Goal: Information Seeking & Learning: Learn about a topic

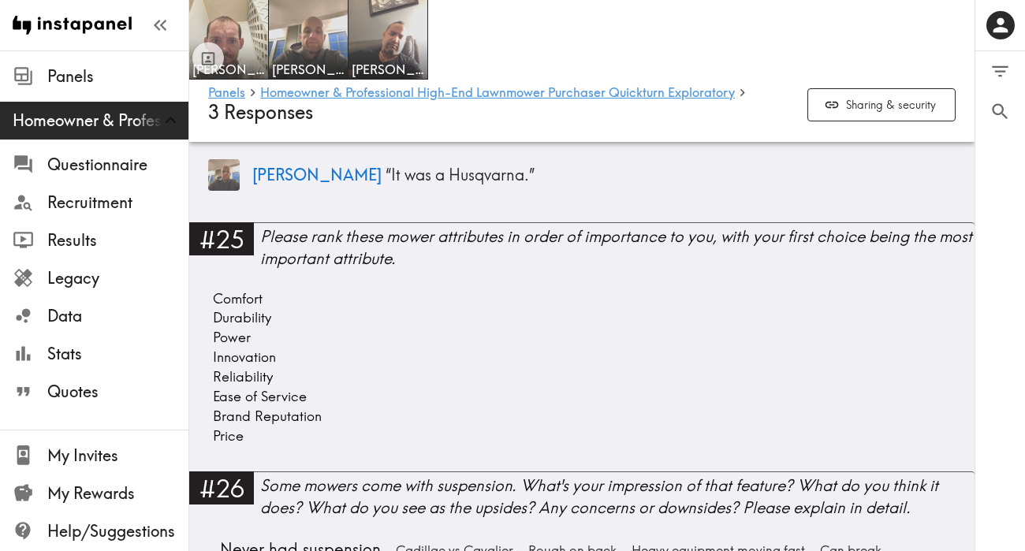
scroll to position [6446, 0]
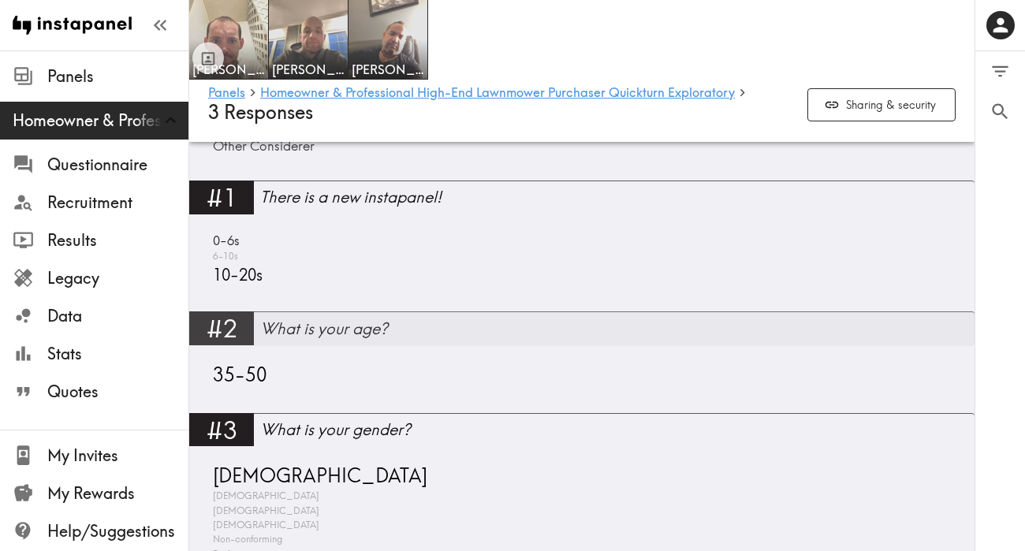
scroll to position [853, 0]
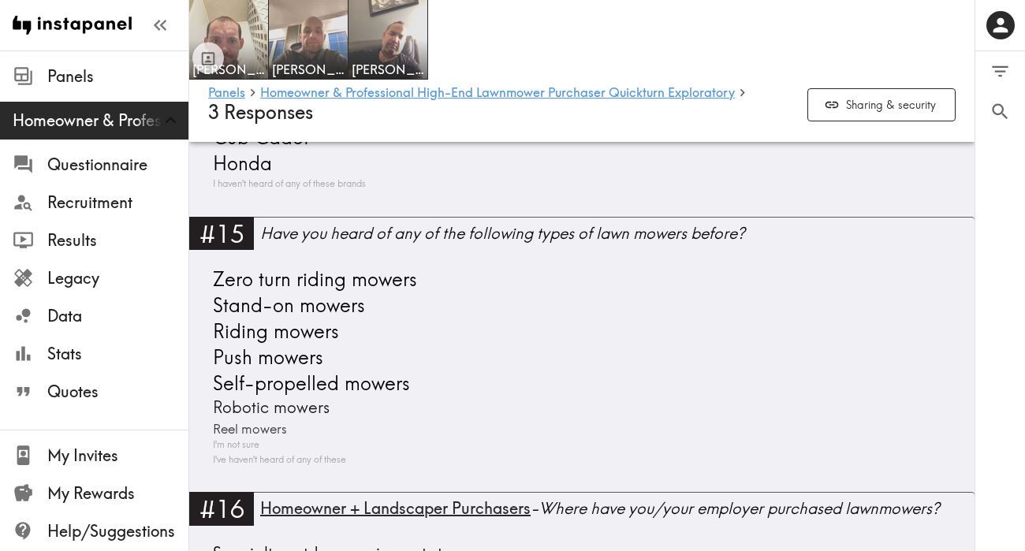
scroll to position [3772, 0]
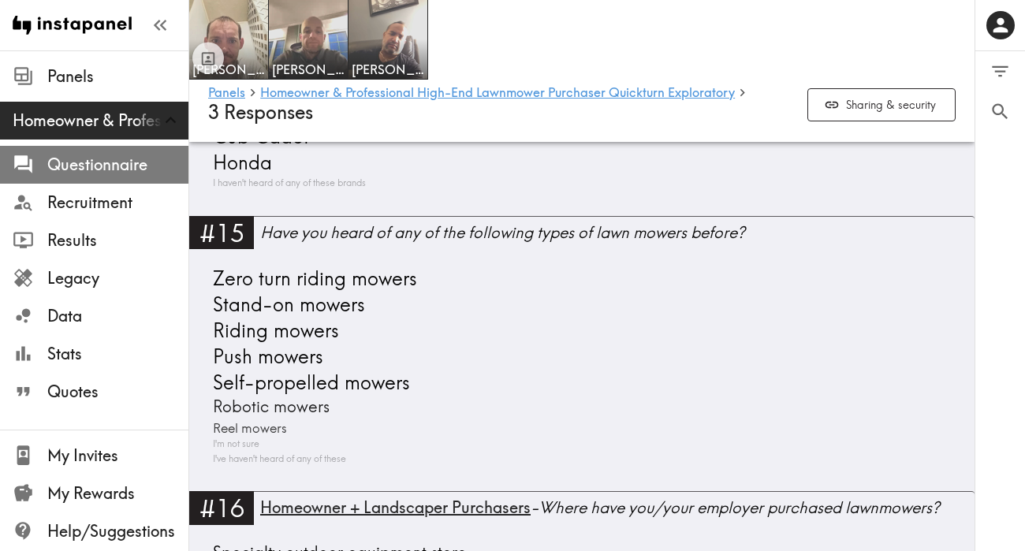
click at [68, 172] on span "Questionnaire" at bounding box center [117, 165] width 141 height 22
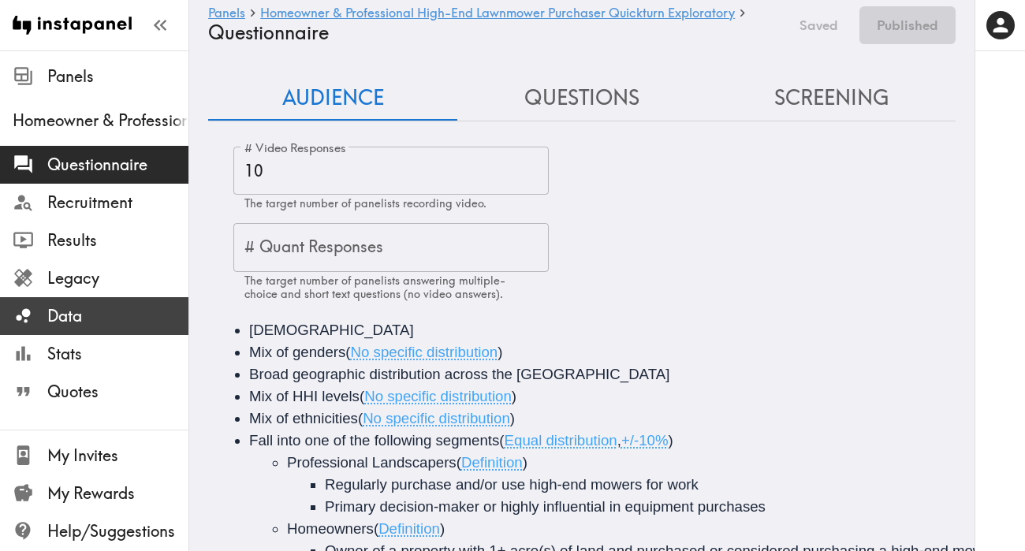
scroll to position [6, 0]
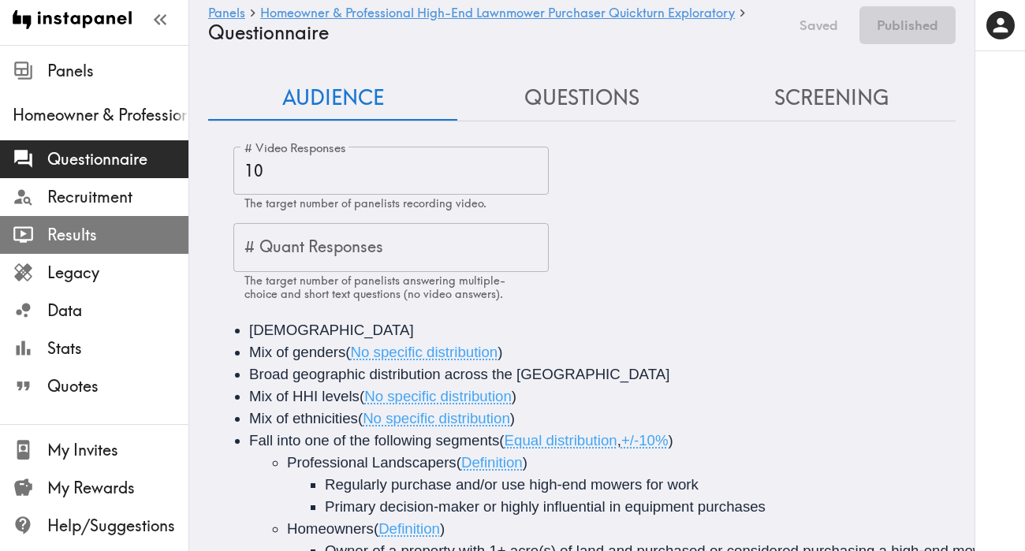
click at [108, 224] on span "Results" at bounding box center [117, 235] width 141 height 22
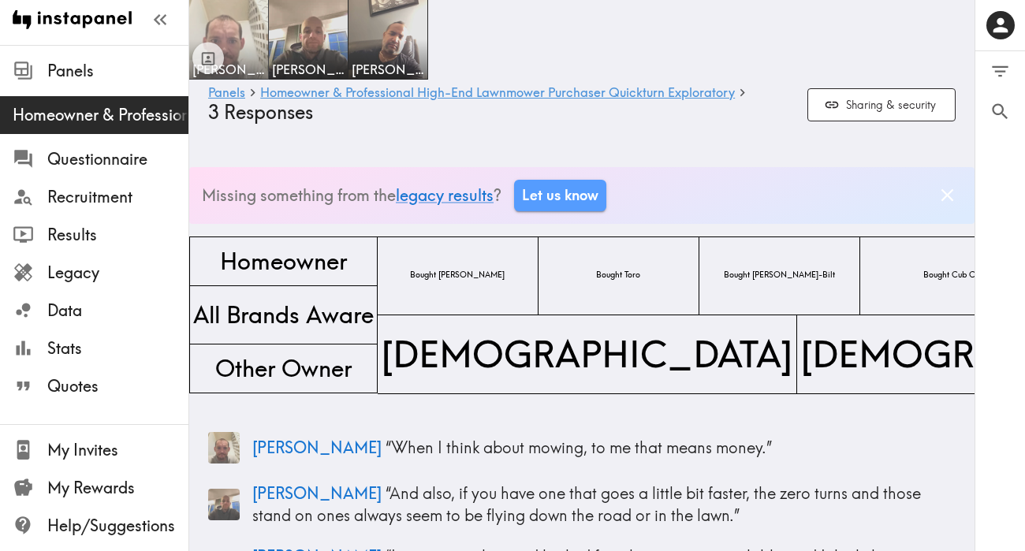
click at [242, 43] on img at bounding box center [229, 39] width 83 height 83
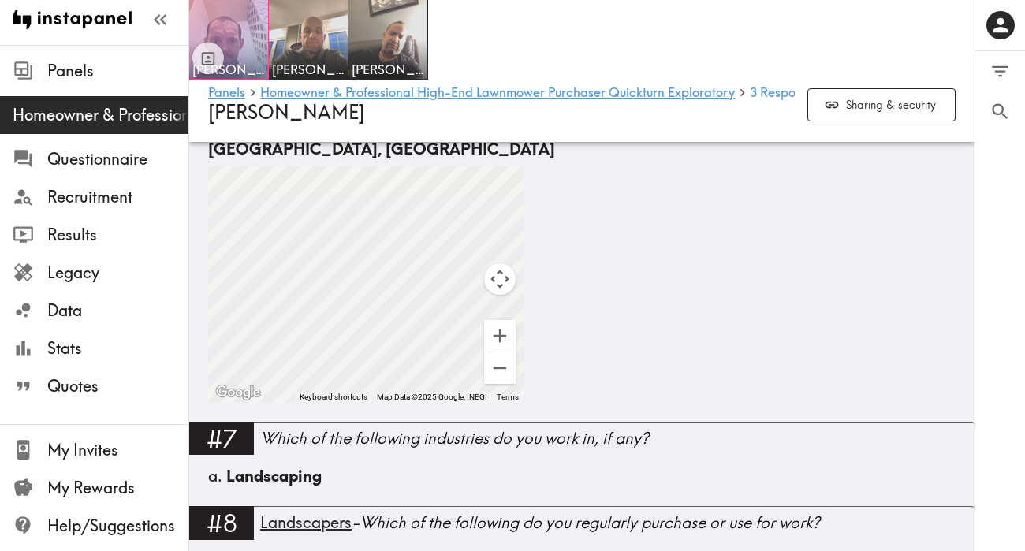
scroll to position [807, 0]
click at [779, 92] on span "3 Responses" at bounding box center [785, 92] width 71 height 13
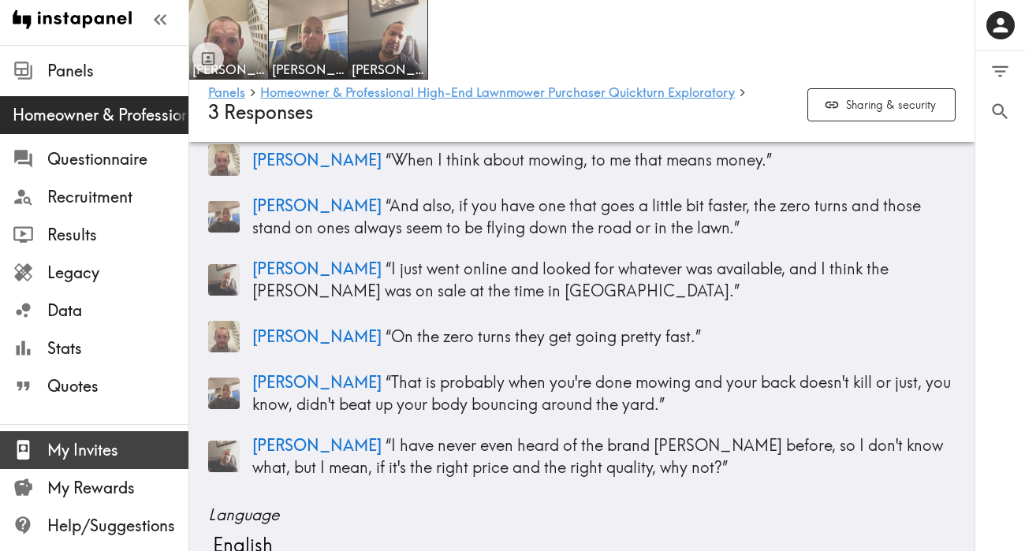
scroll to position [338, 0]
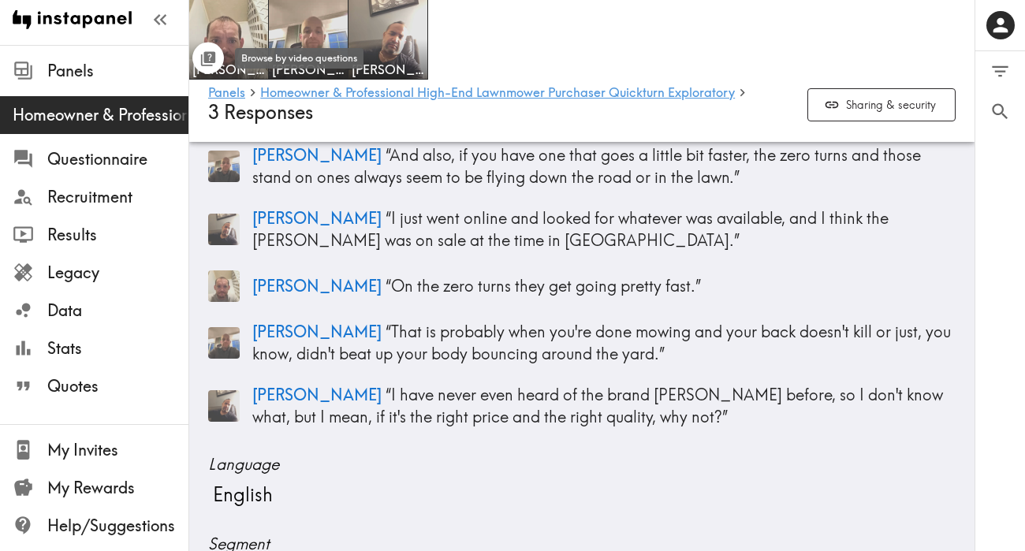
click at [208, 63] on icon "Toggle between responses and questions" at bounding box center [208, 59] width 18 height 18
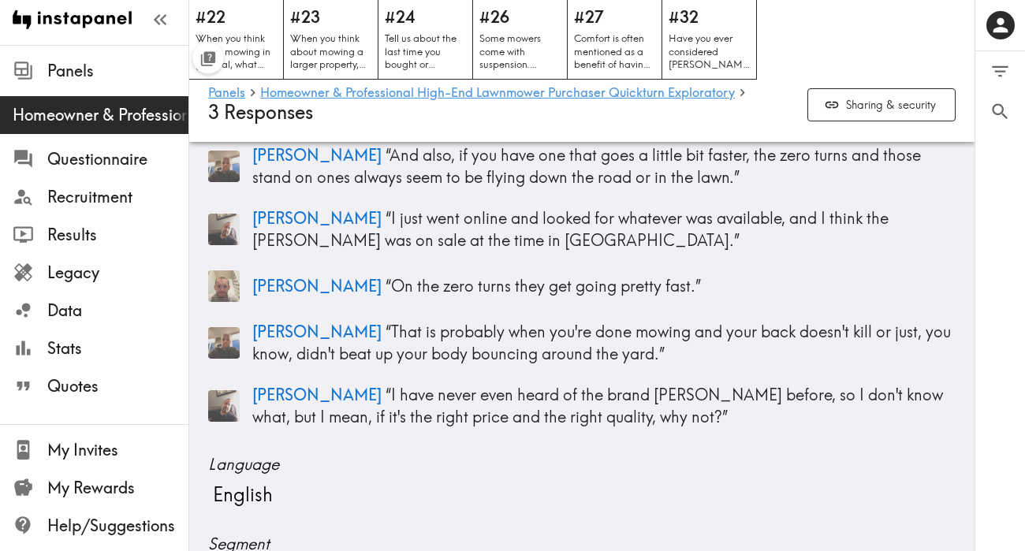
click at [207, 61] on icon "Toggle between responses and questions" at bounding box center [209, 57] width 12 height 12
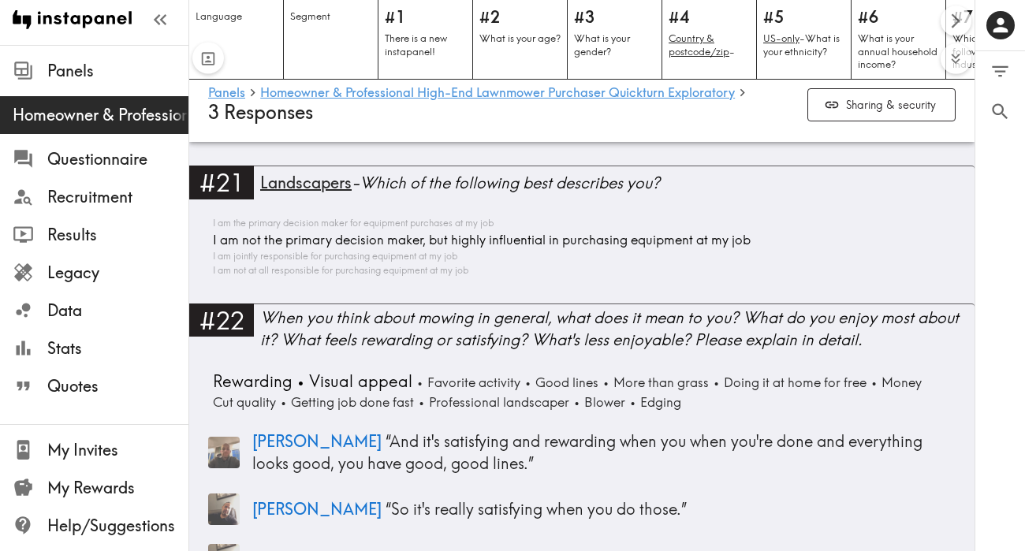
scroll to position [5017, 0]
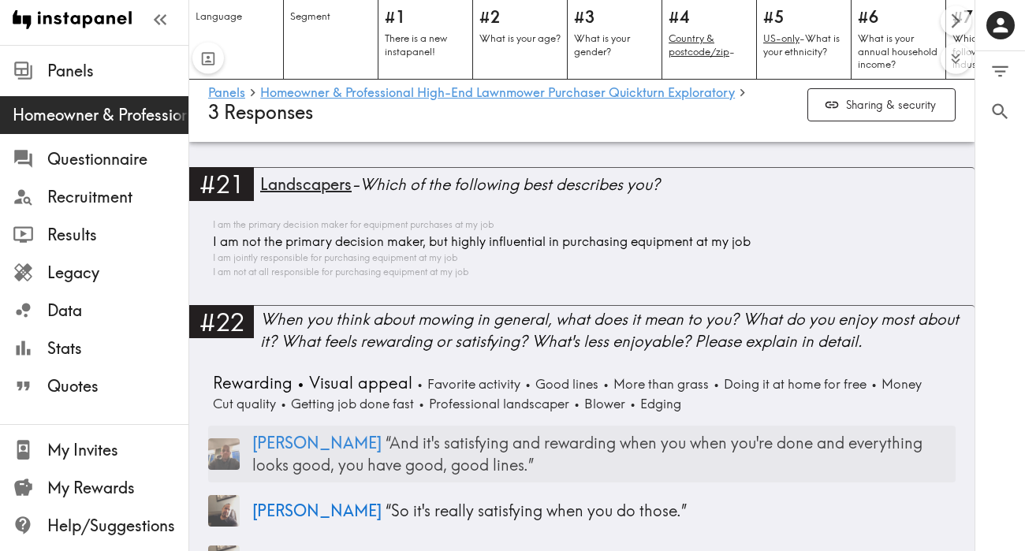
click at [233, 461] on img at bounding box center [224, 454] width 32 height 32
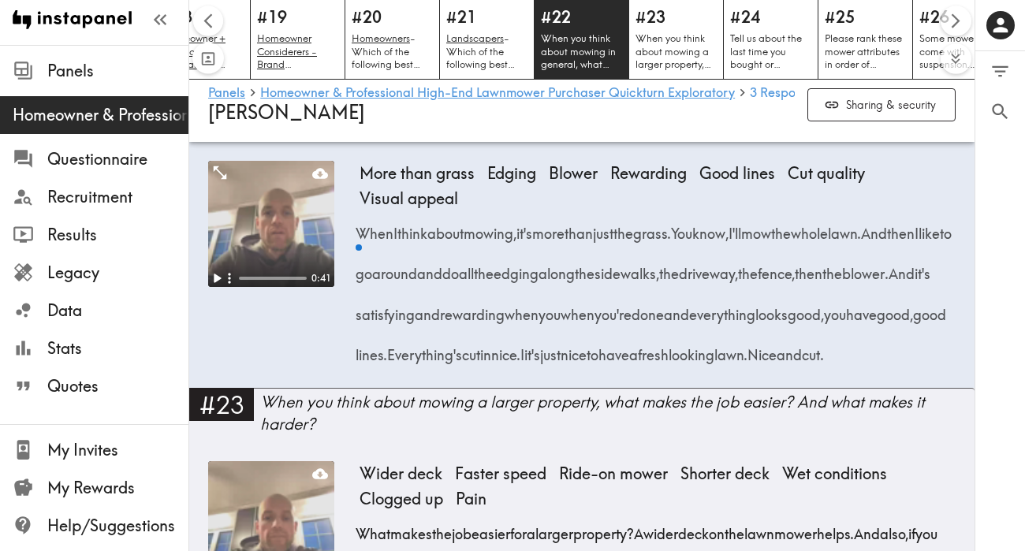
scroll to position [2798, 0]
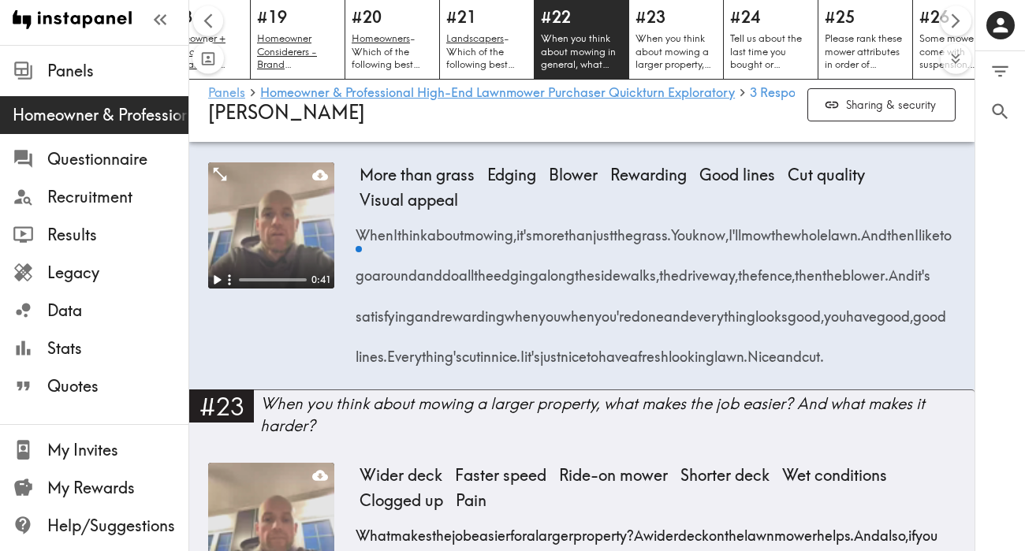
click at [218, 98] on link "Panels" at bounding box center [226, 93] width 37 height 15
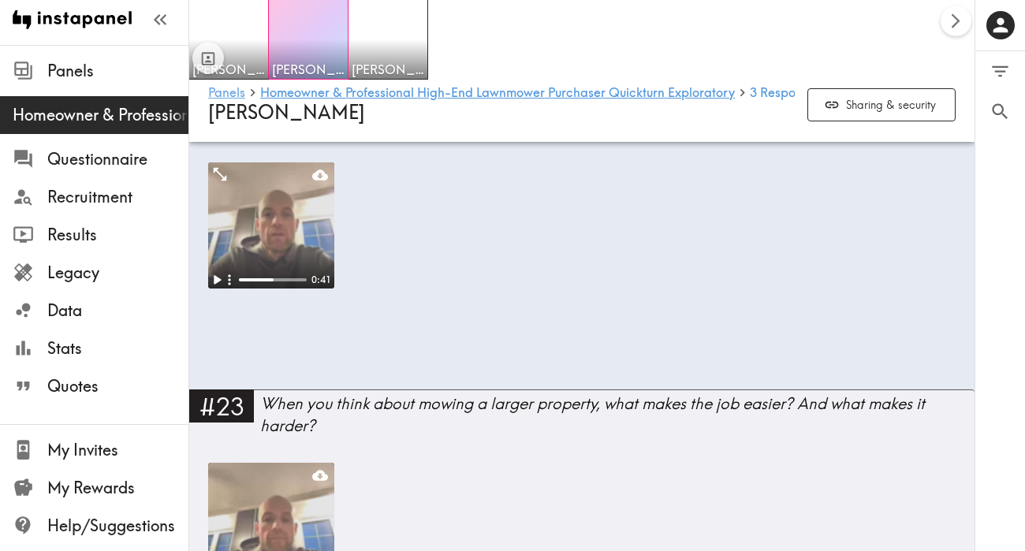
scroll to position [2716, 0]
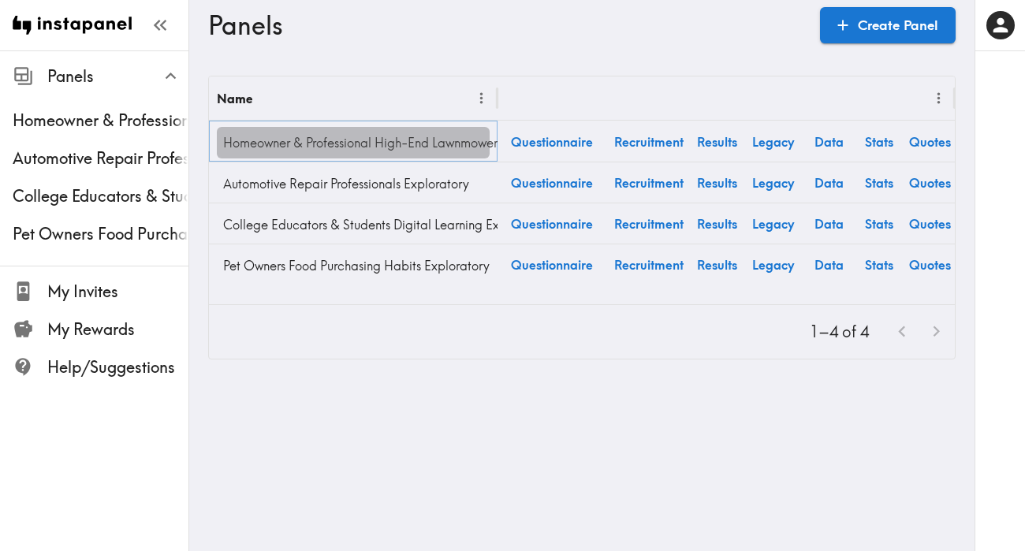
click at [411, 150] on link "Homeowner & Professional High-End Lawnmower Purchaser Quickturn Exploratory" at bounding box center [353, 143] width 273 height 32
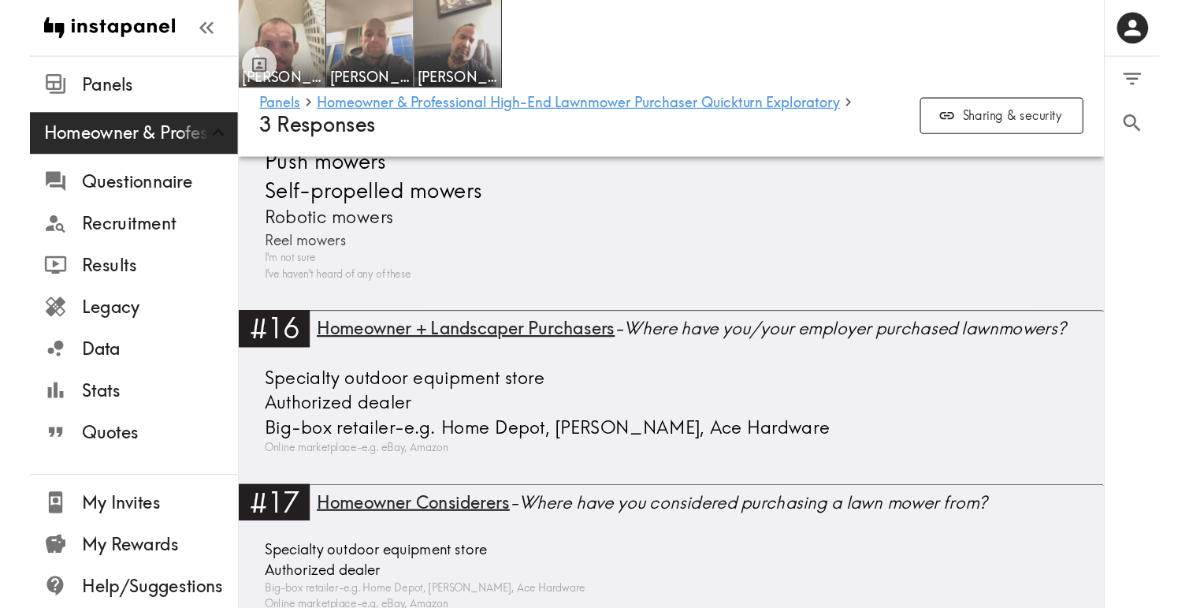
scroll to position [3948, 0]
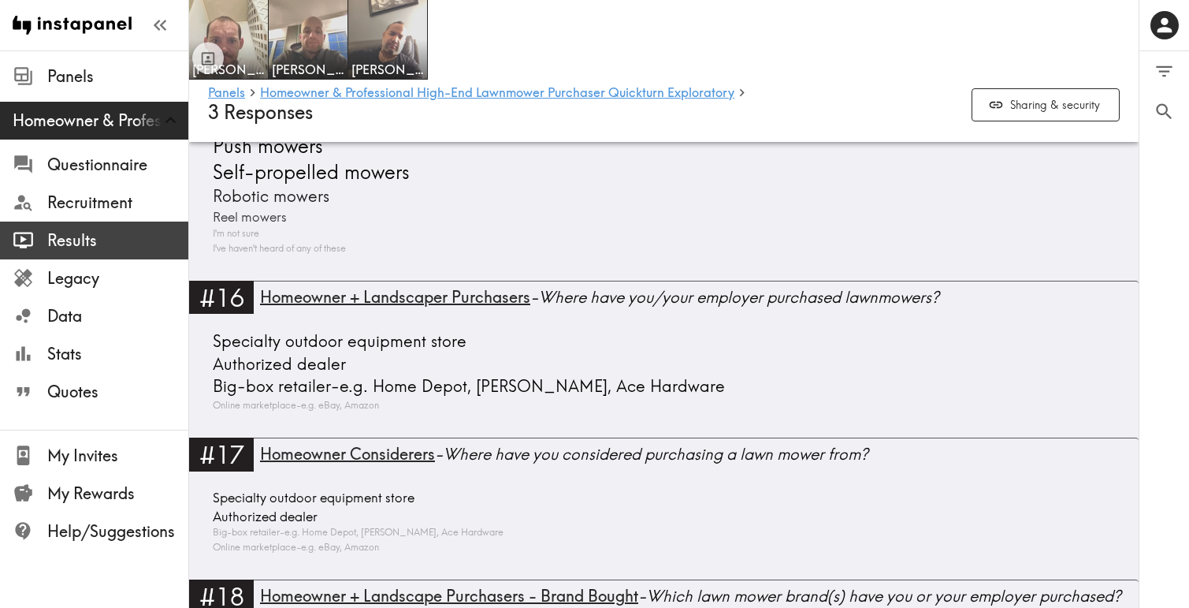
click at [103, 243] on span "Results" at bounding box center [117, 240] width 141 height 22
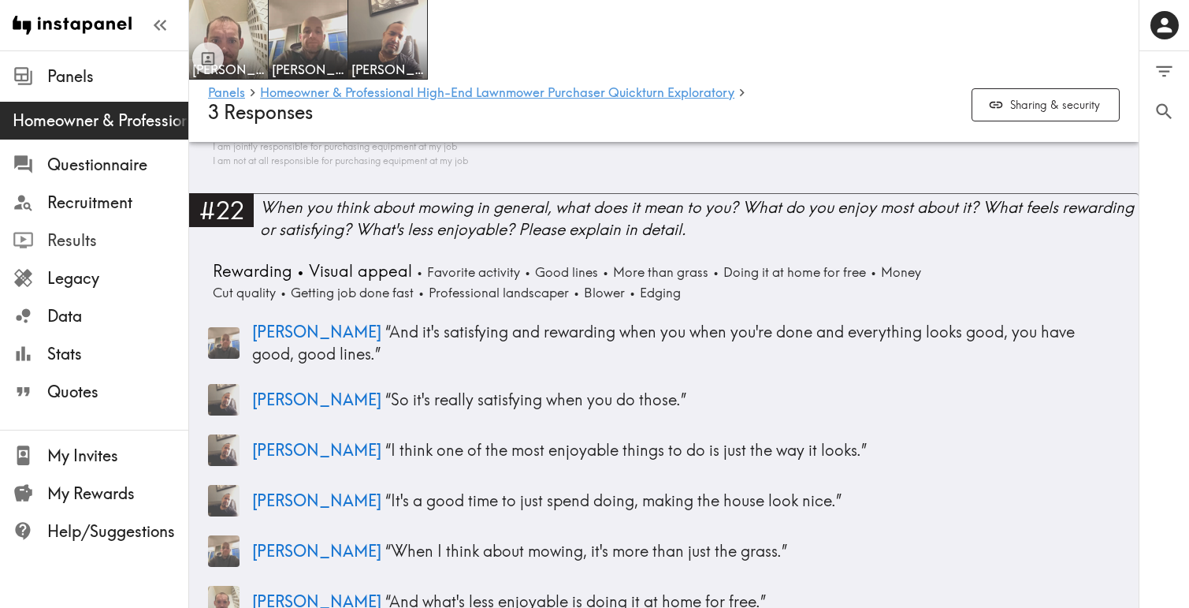
scroll to position [5099, 0]
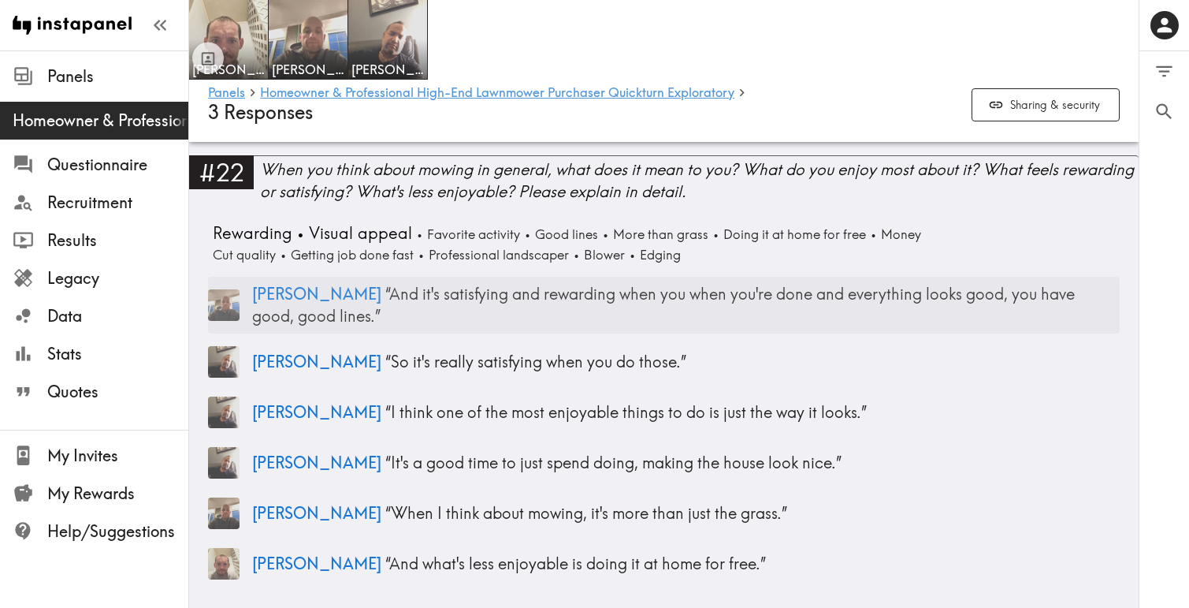
click at [236, 311] on img at bounding box center [224, 305] width 32 height 32
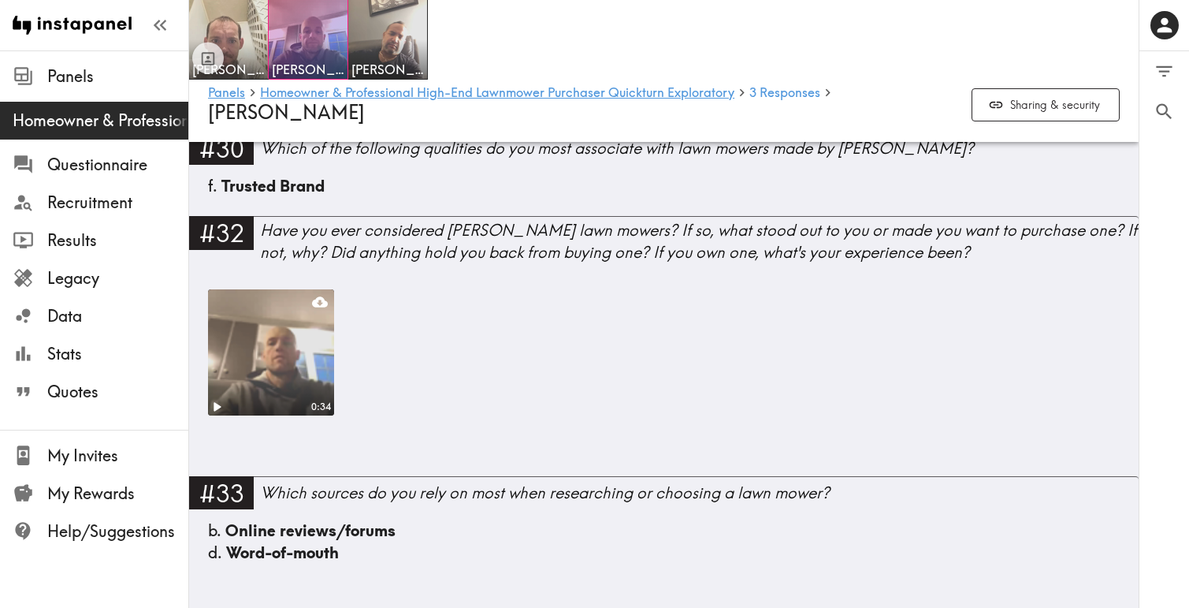
scroll to position [2643, 0]
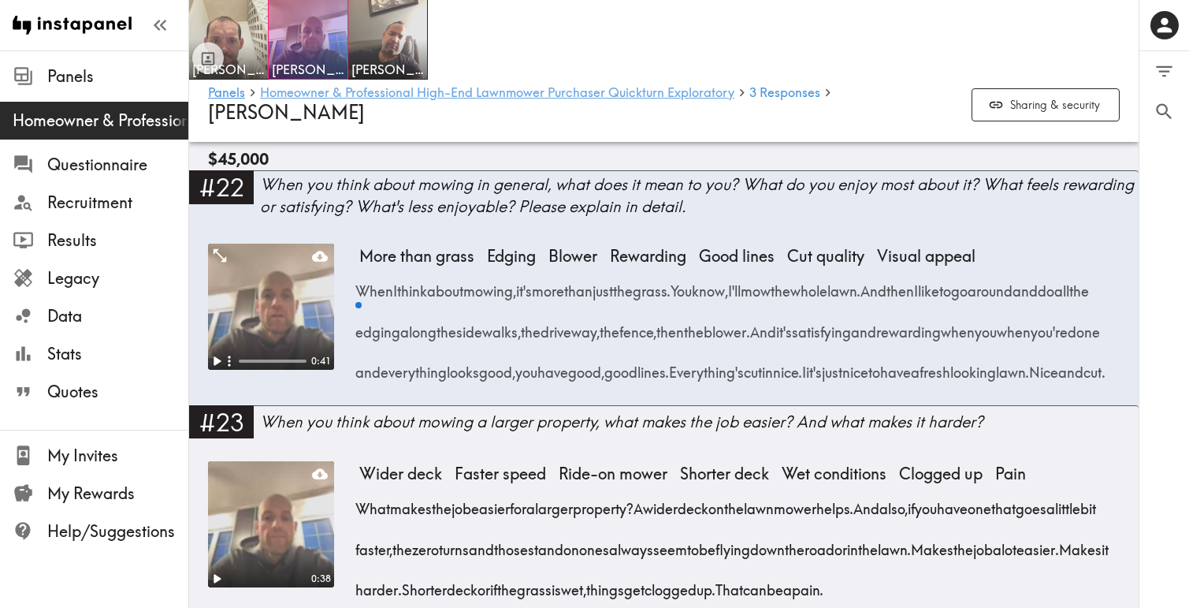
click at [635, 91] on link "Homeowner & Professional High-End Lawnmower Purchaser Quickturn Exploratory" at bounding box center [497, 93] width 475 height 15
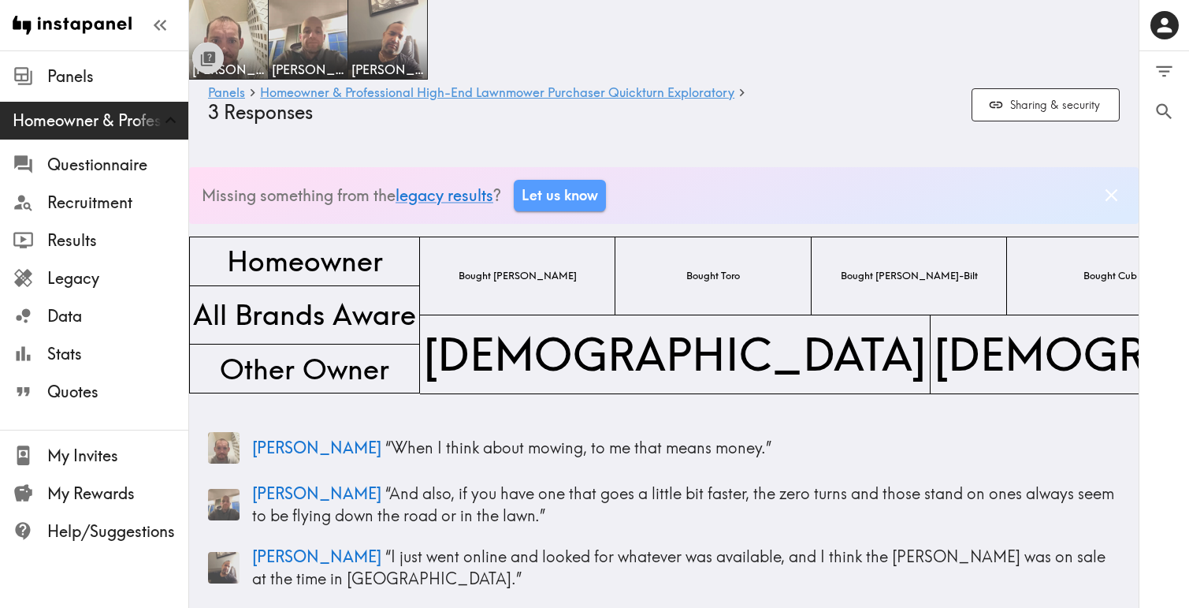
click at [210, 58] on icon "Toggle between responses and questions" at bounding box center [209, 57] width 12 height 12
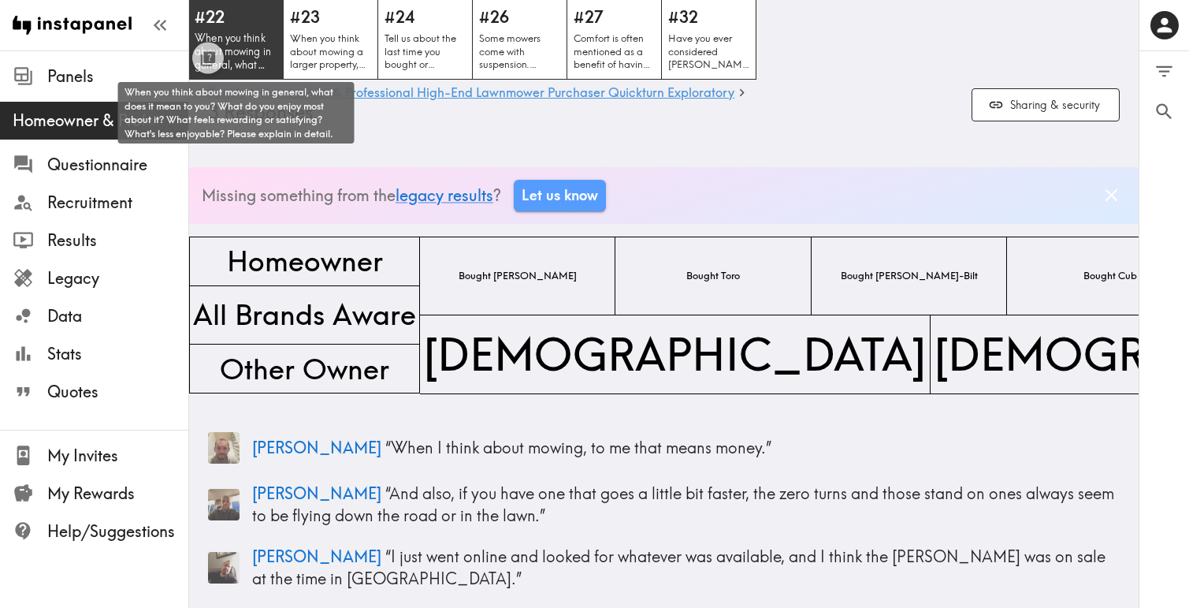
click at [260, 45] on p "When you think about mowing in general, what does it mean to you? What do you e…" at bounding box center [236, 52] width 83 height 40
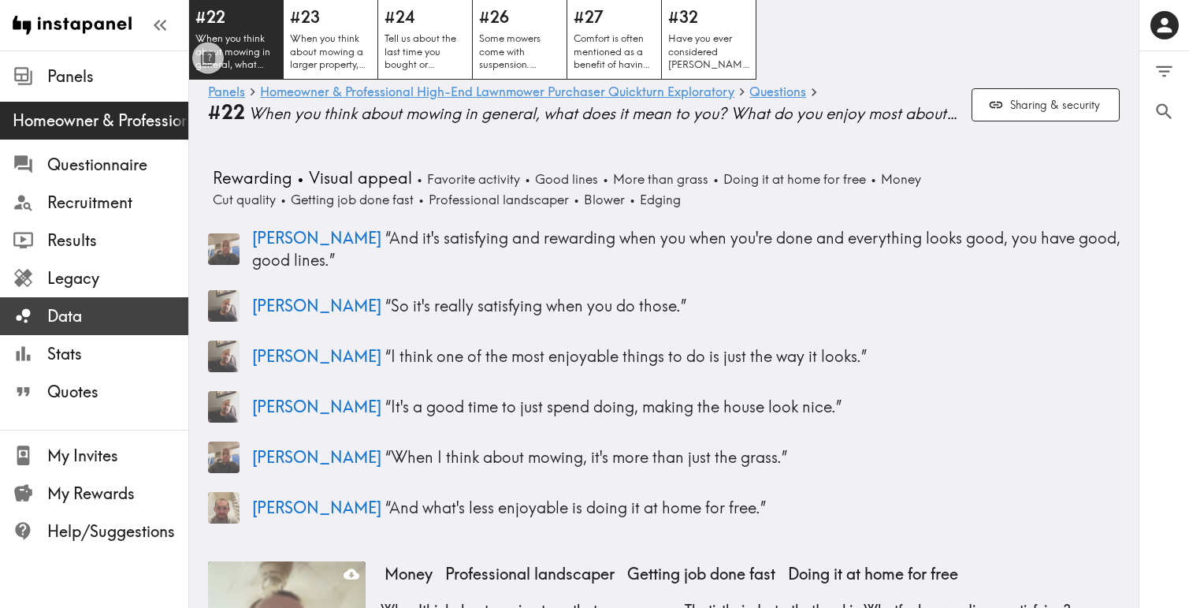
click at [96, 311] on span "Data" at bounding box center [117, 316] width 141 height 22
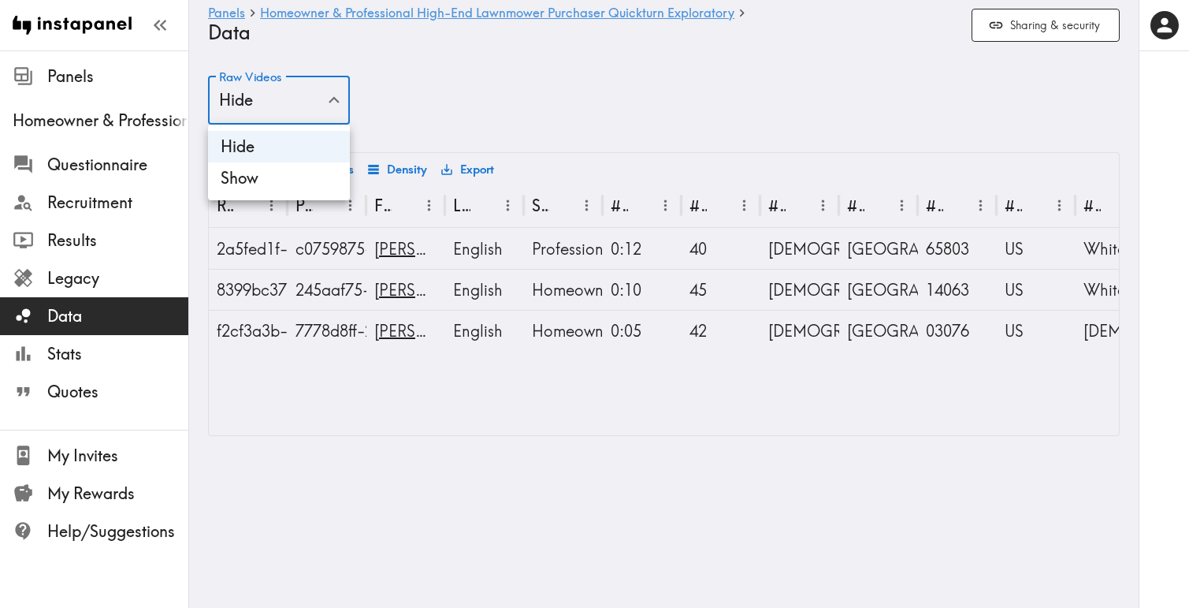
click at [330, 103] on body "Instapanel - Panels - Homeowner & Professional High-End Lawnmower Purchaser Qui…" at bounding box center [594, 255] width 1189 height 411
click at [283, 180] on li "Show" at bounding box center [279, 178] width 142 height 32
click at [329, 101] on body "Instapanel - Panels - Homeowner & Professional High-End Lawnmower Purchaser Qui…" at bounding box center [594, 255] width 1189 height 411
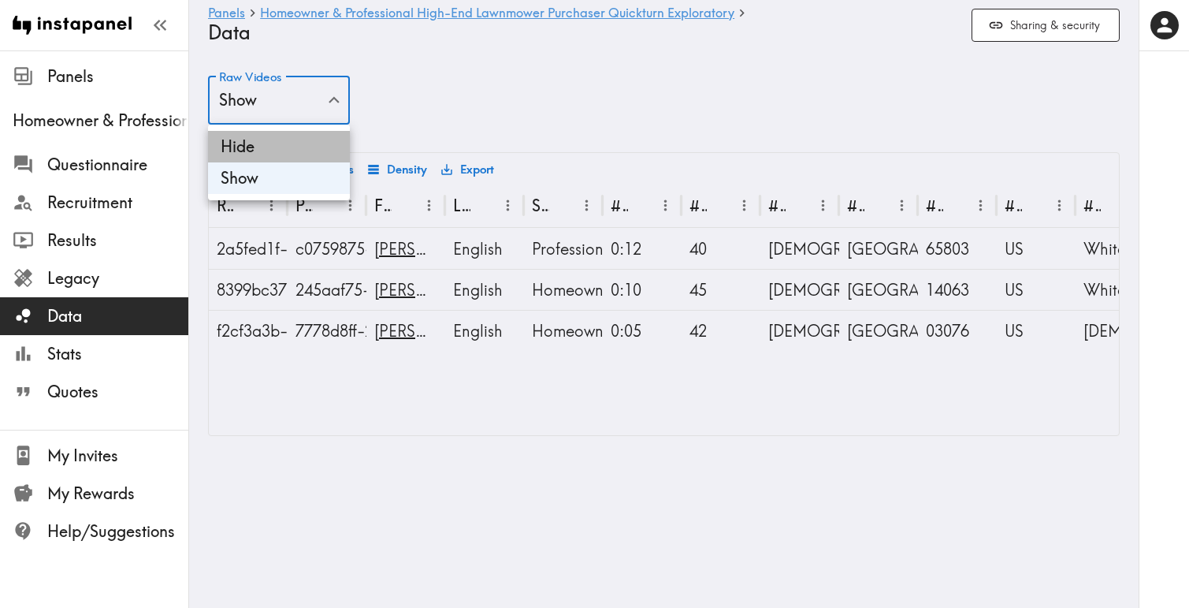
click at [300, 138] on li "Hide" at bounding box center [279, 147] width 142 height 32
type input "false"
click at [110, 325] on span "Data" at bounding box center [117, 316] width 141 height 22
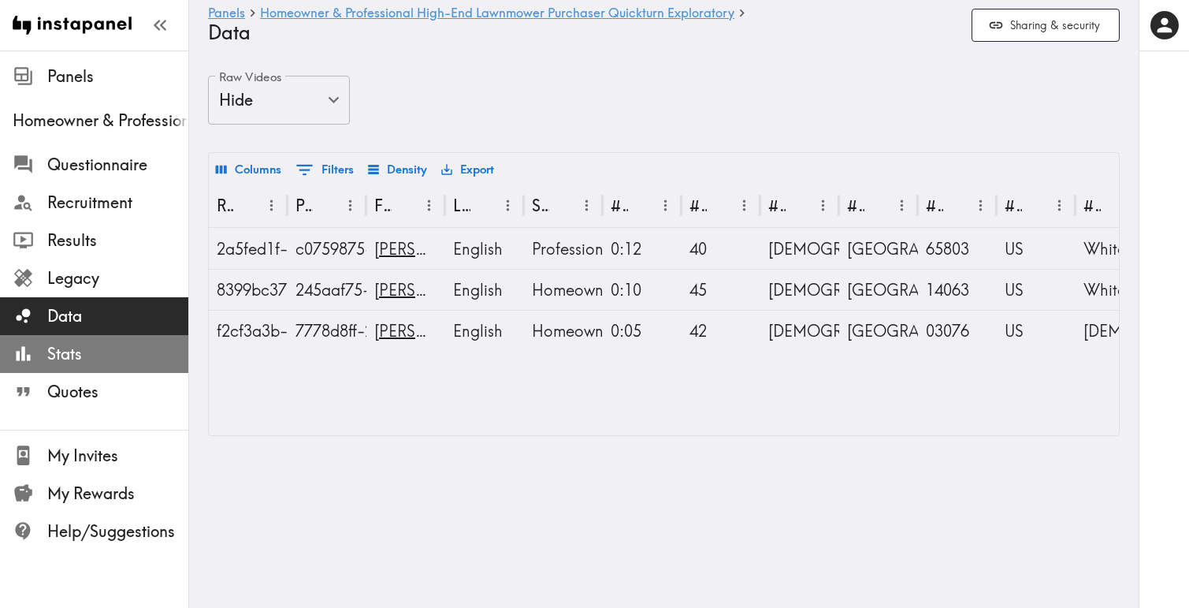
click at [100, 348] on span "Stats" at bounding box center [117, 354] width 141 height 22
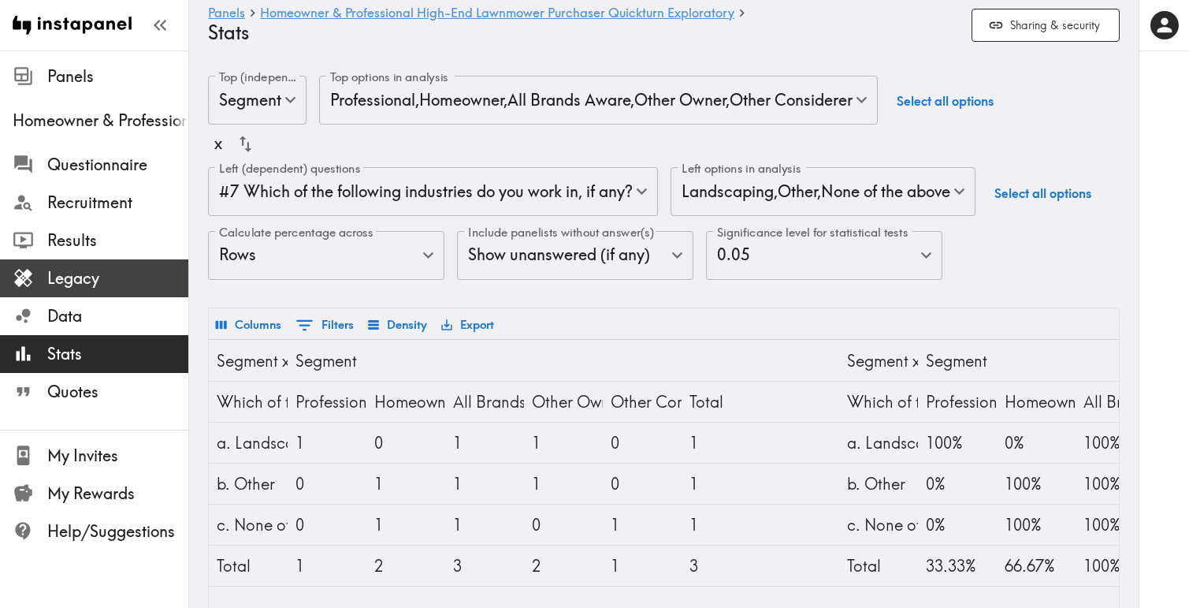
click at [119, 267] on span "Legacy" at bounding box center [117, 278] width 141 height 22
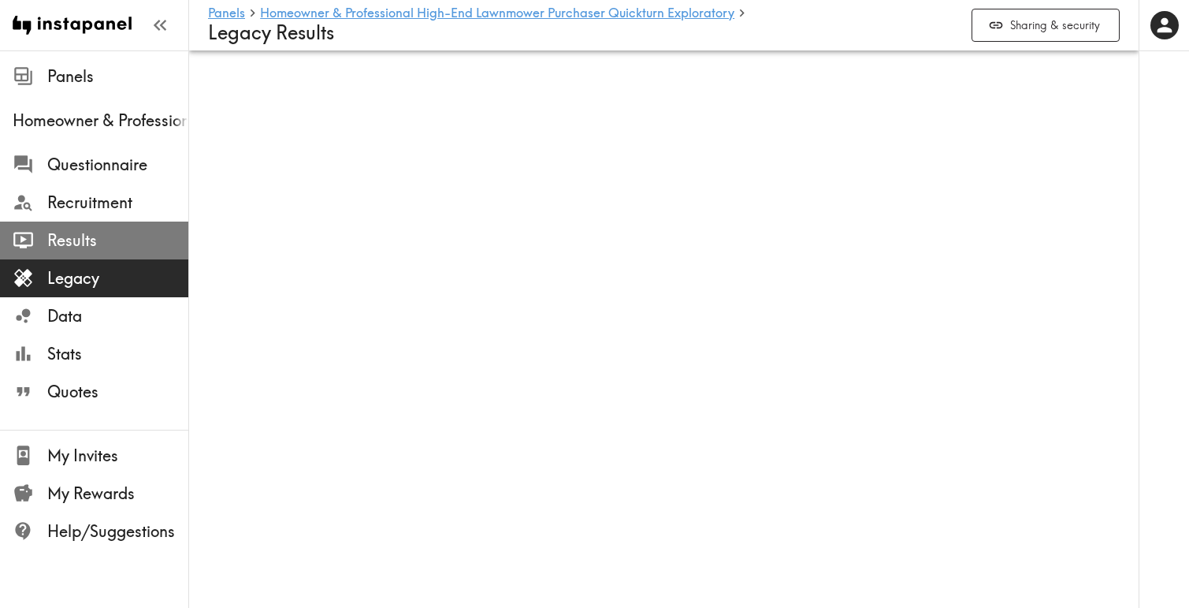
click at [121, 236] on span "Results" at bounding box center [117, 240] width 141 height 22
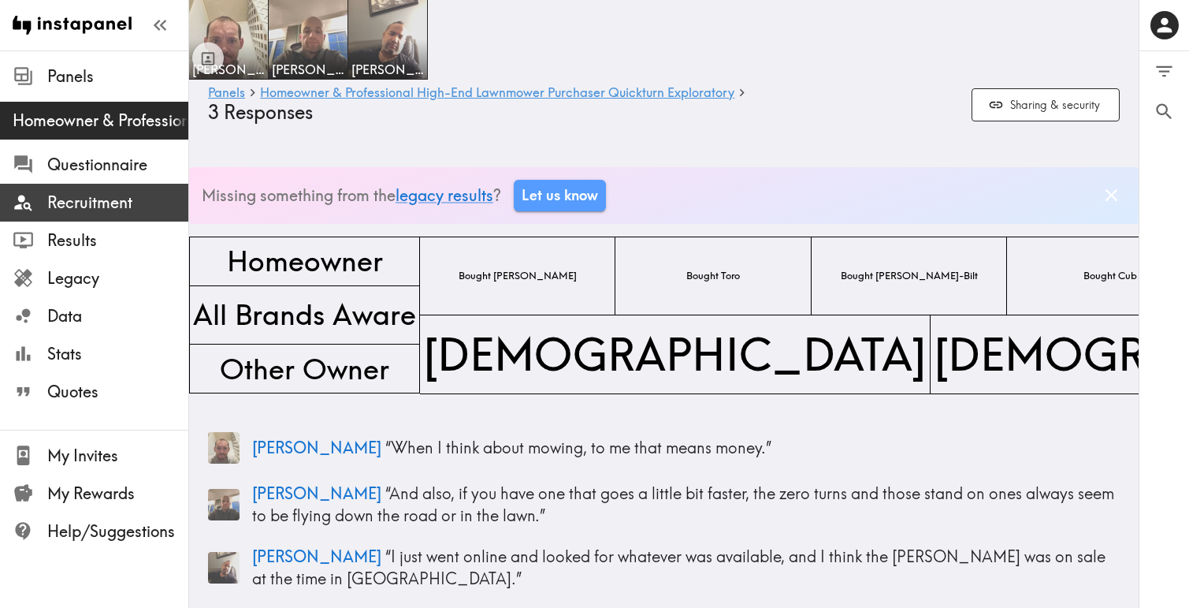
click at [127, 200] on span "Recruitment" at bounding box center [117, 203] width 141 height 22
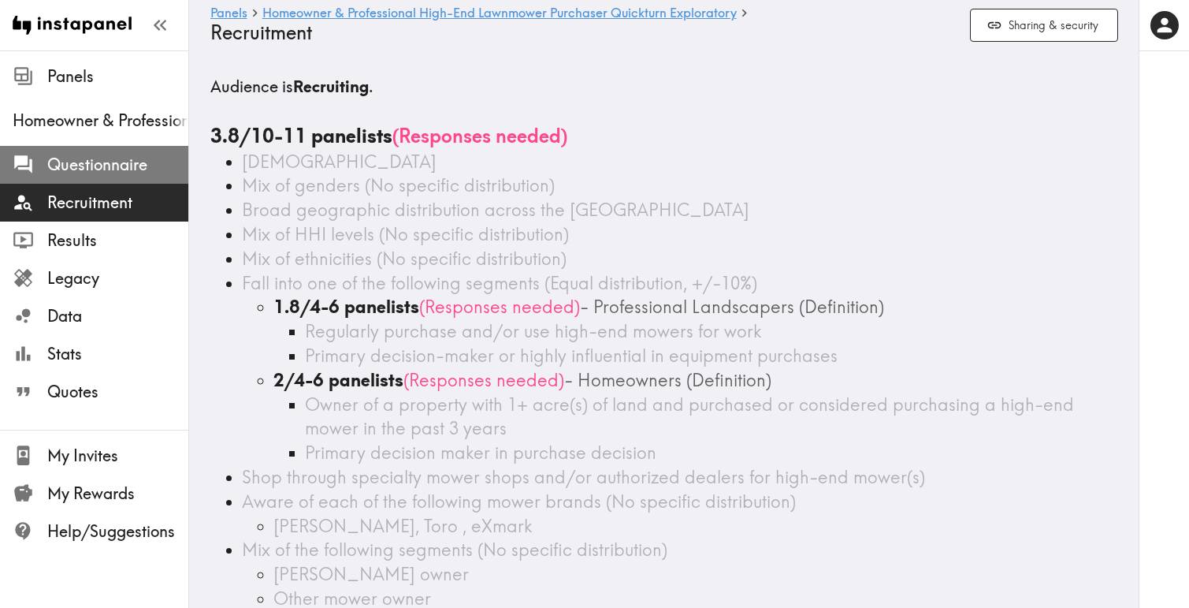
click at [130, 169] on span "Questionnaire" at bounding box center [117, 165] width 141 height 22
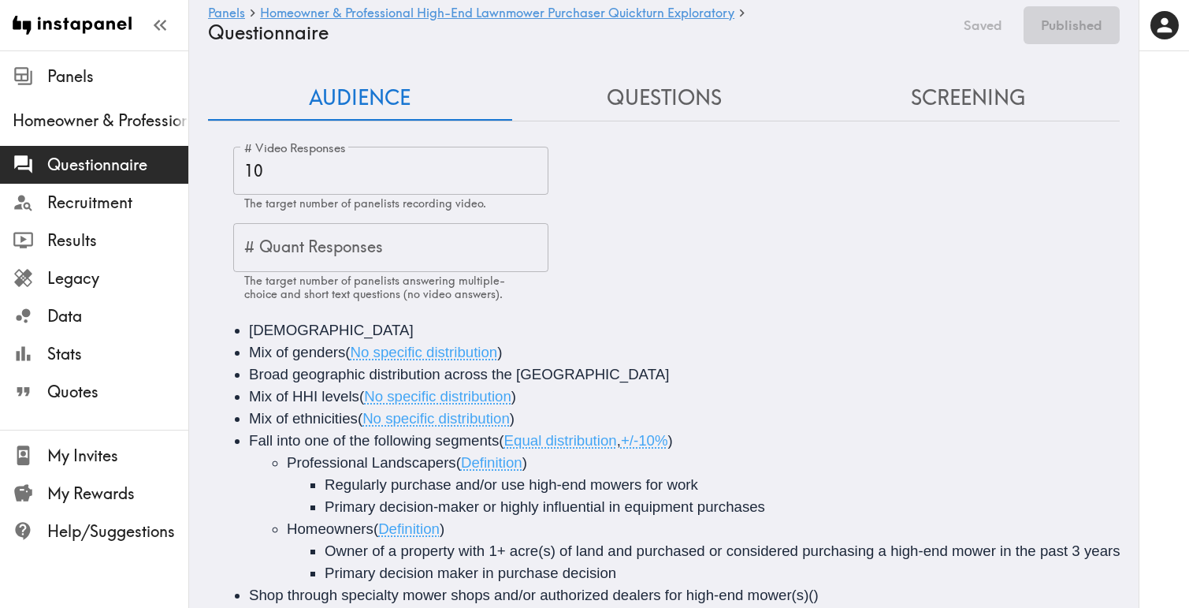
click at [671, 106] on button "Questions" at bounding box center [664, 98] width 304 height 45
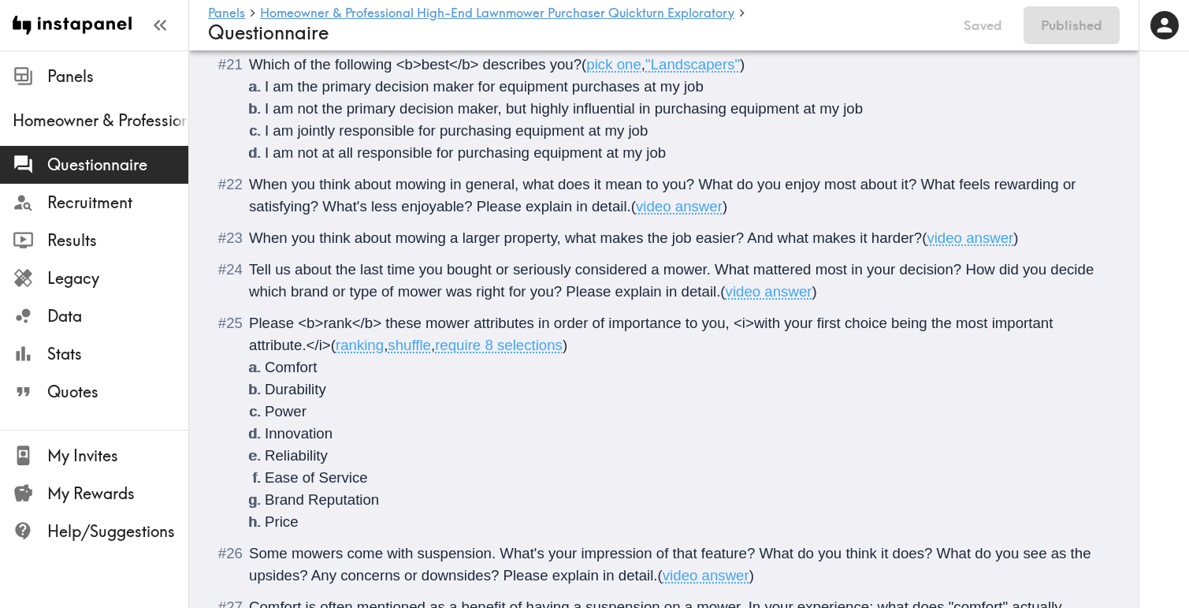
scroll to position [3888, 0]
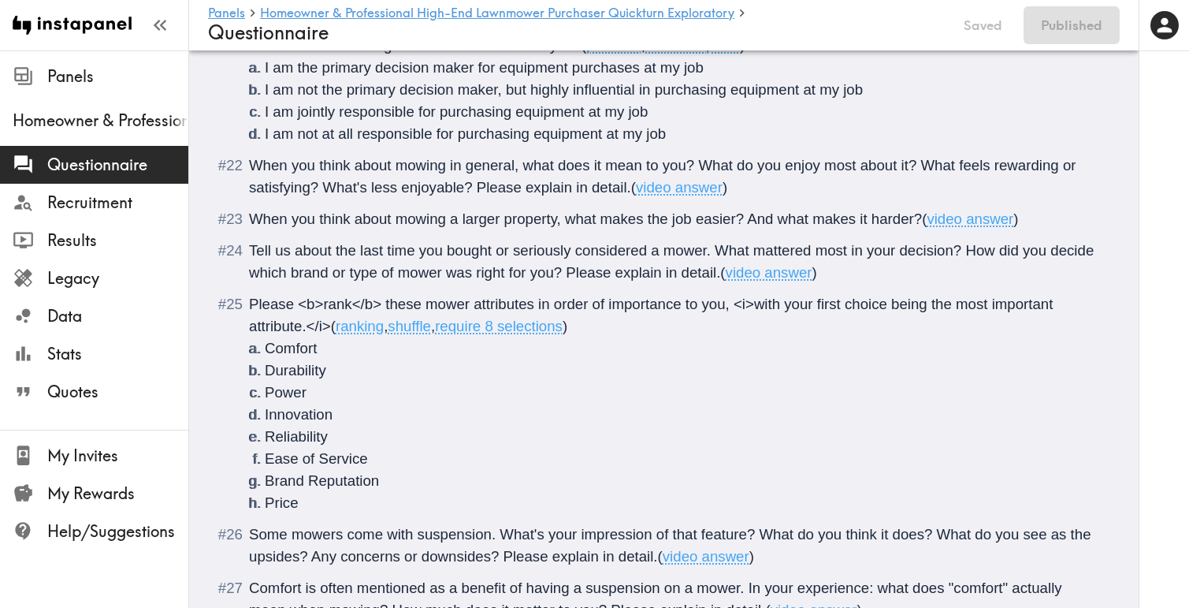
click at [969, 219] on span "video answer" at bounding box center [970, 218] width 87 height 17
click at [956, 223] on span "video answer" at bounding box center [970, 218] width 87 height 17
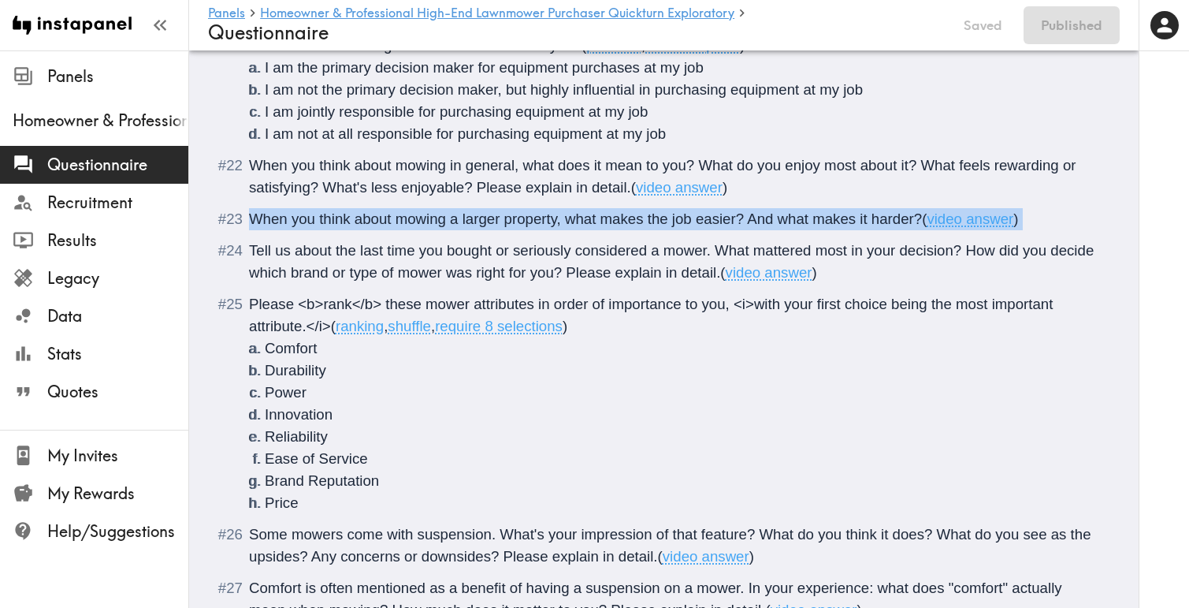
click at [956, 223] on span "video answer" at bounding box center [970, 218] width 87 height 17
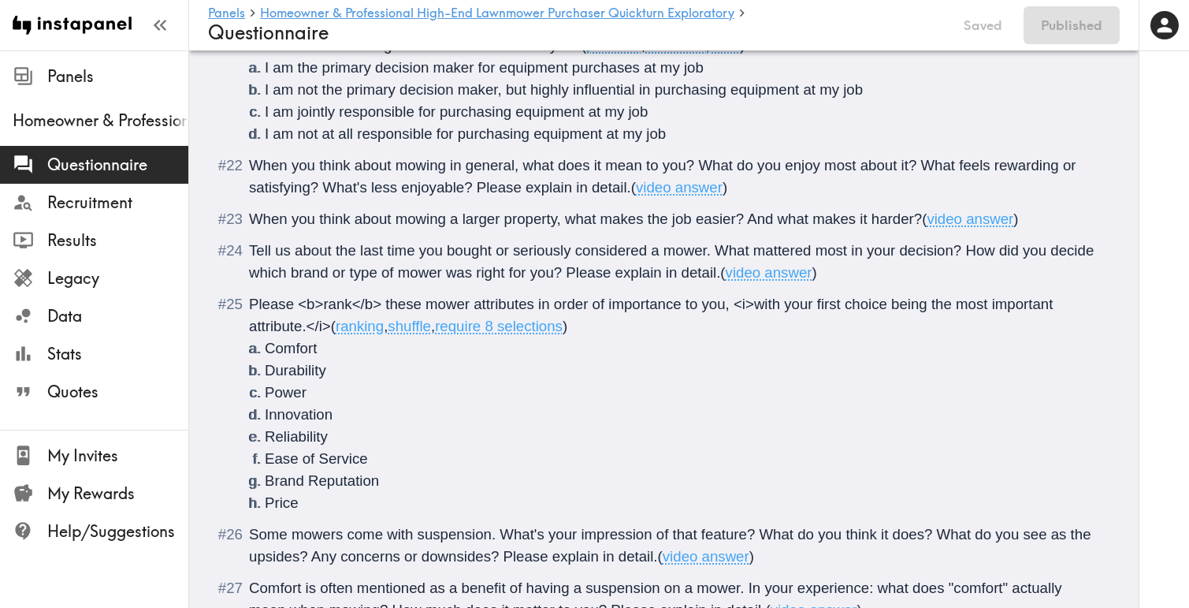
click at [974, 220] on span "video answer" at bounding box center [970, 218] width 87 height 17
click at [996, 219] on span "video answer" at bounding box center [970, 218] width 87 height 17
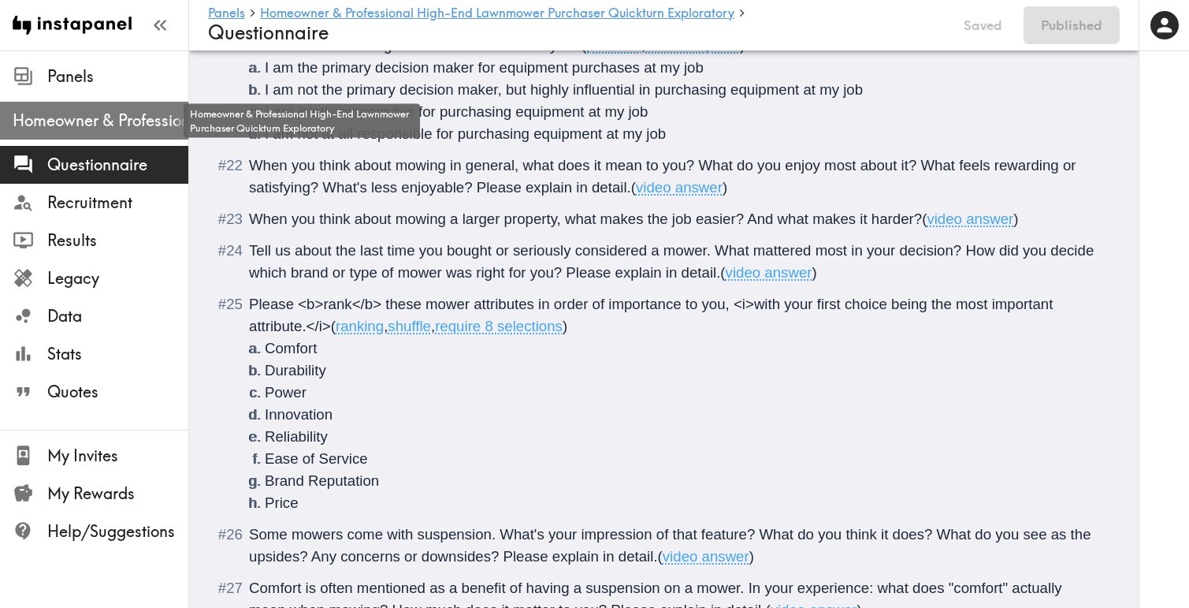
click at [85, 128] on span "Homeowner & Professional High-End Lawnmower Purchaser Quickturn Exploratory" at bounding box center [101, 121] width 176 height 22
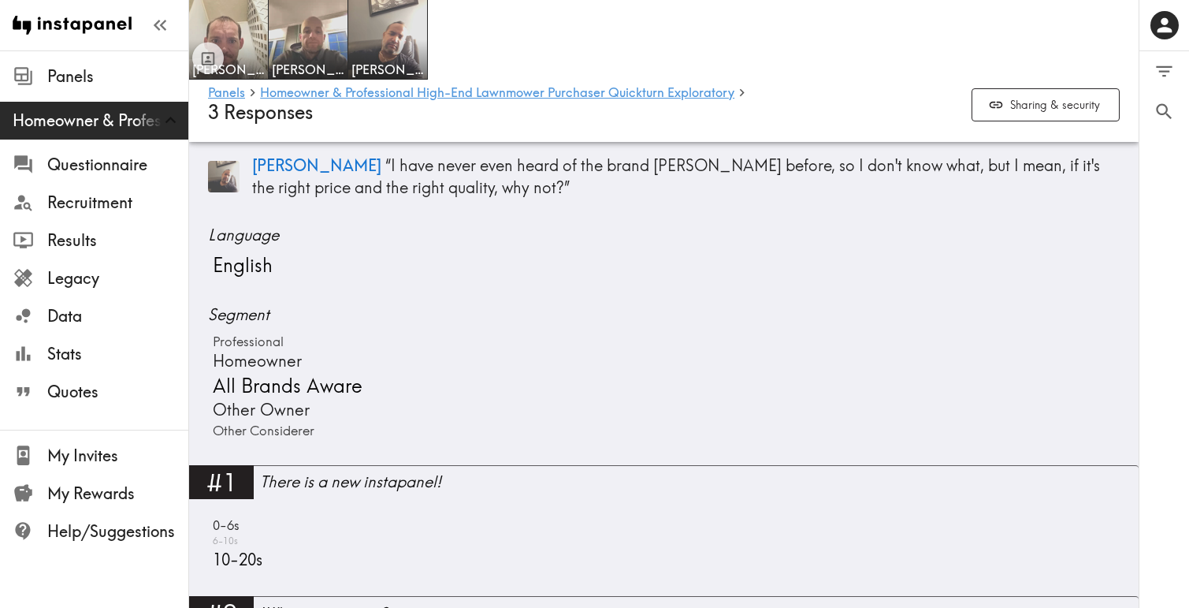
scroll to position [598, 0]
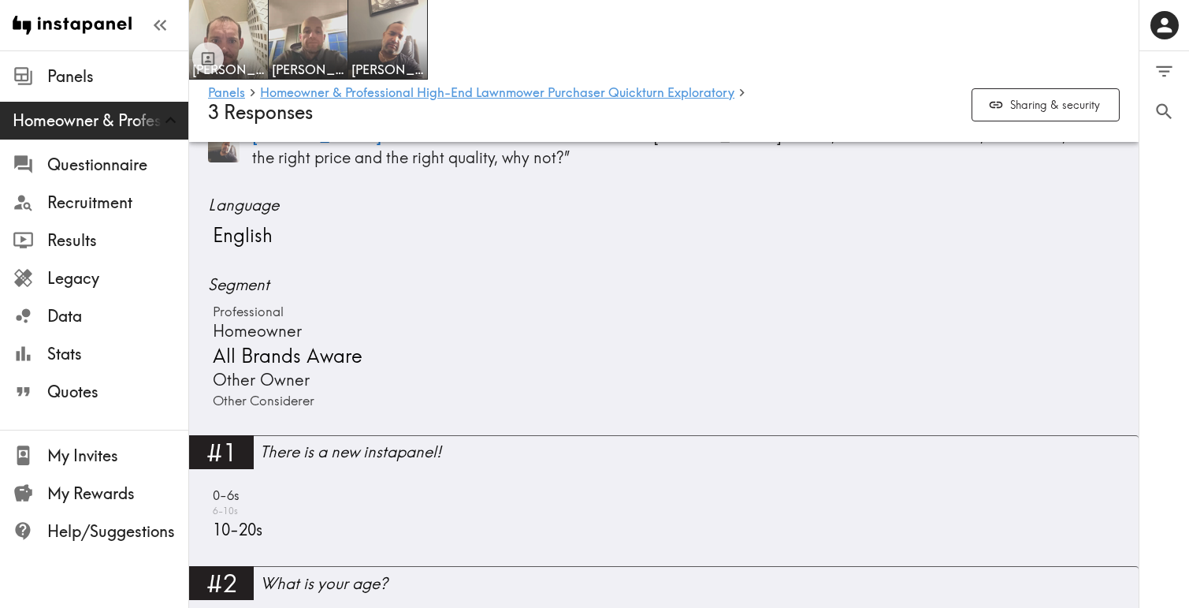
click at [281, 123] on span "3 Responses" at bounding box center [260, 112] width 105 height 23
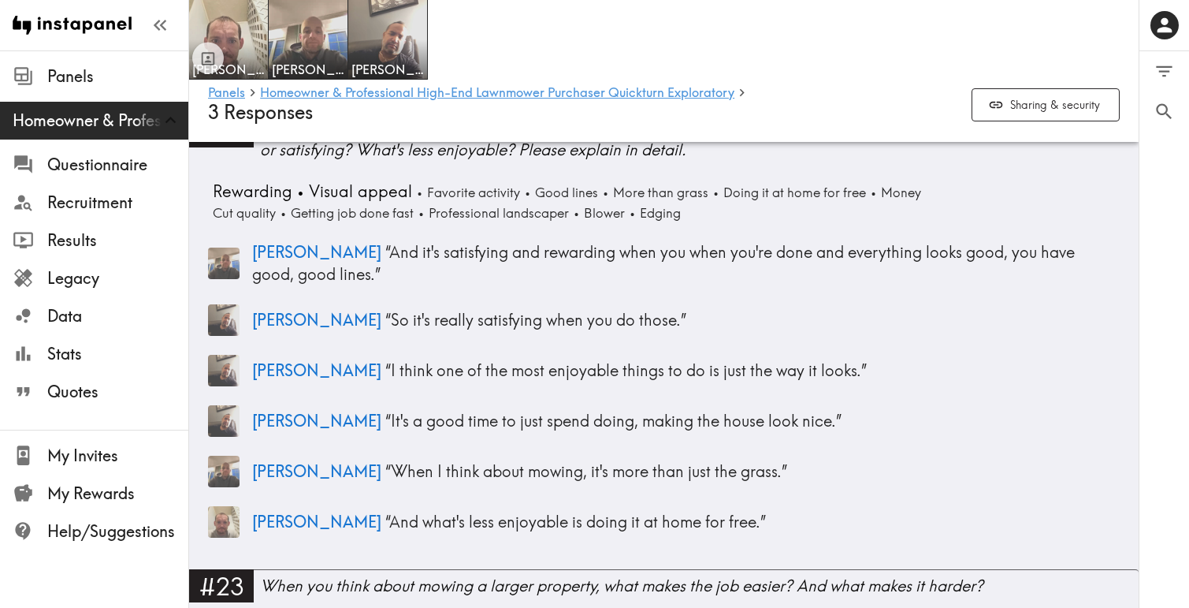
scroll to position [5545, 0]
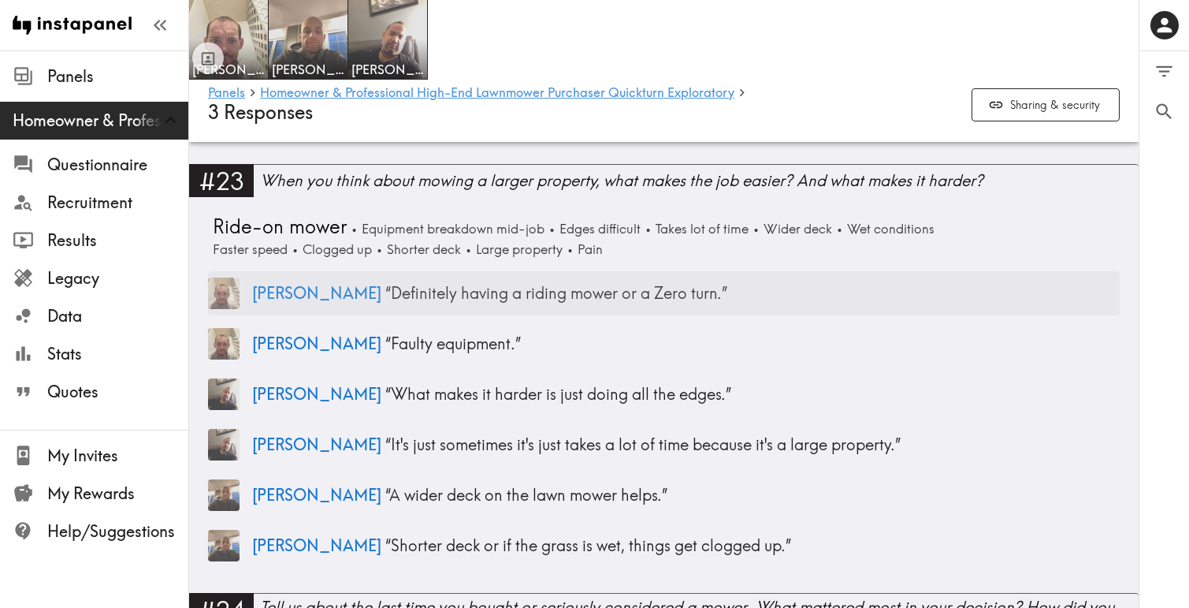
click at [225, 304] on img at bounding box center [224, 293] width 32 height 32
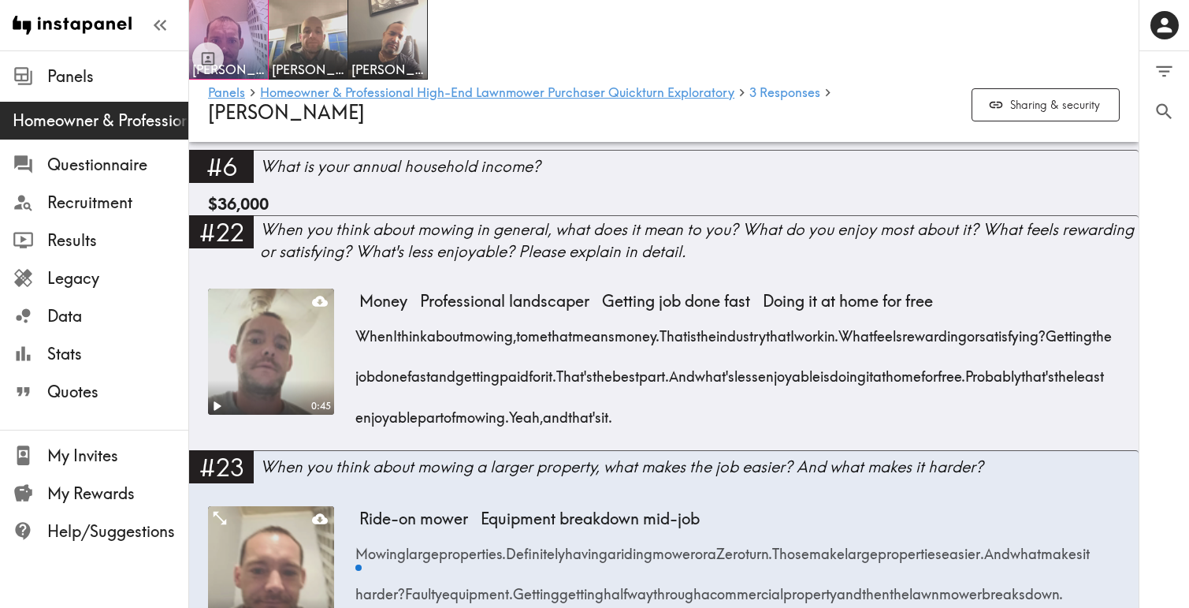
scroll to position [2260, 0]
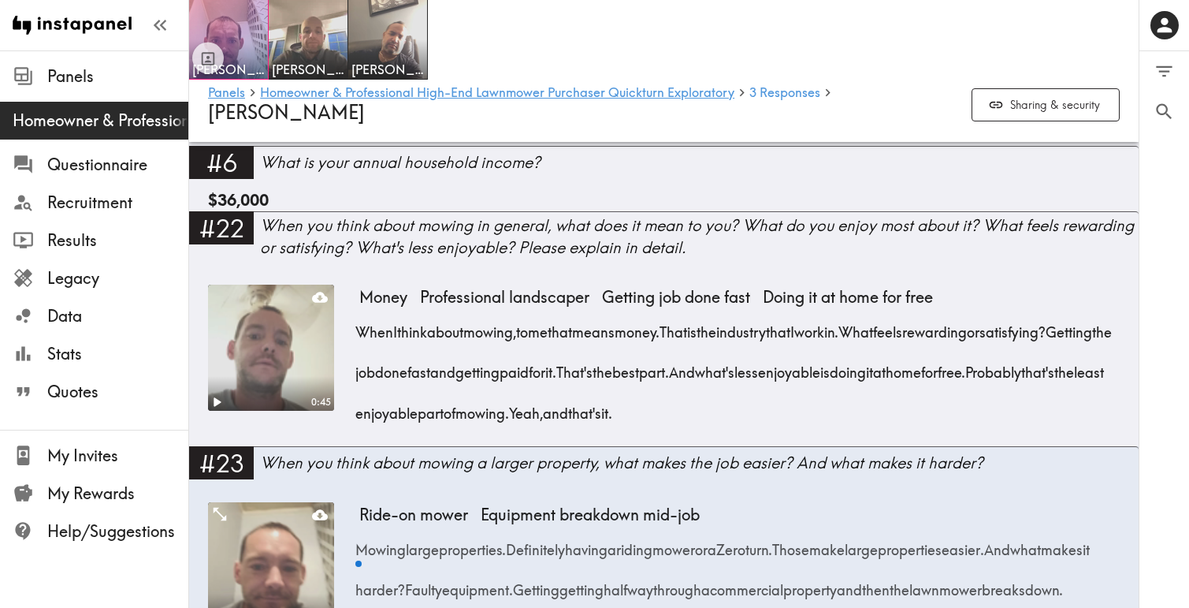
click at [260, 332] on video at bounding box center [271, 347] width 132 height 132
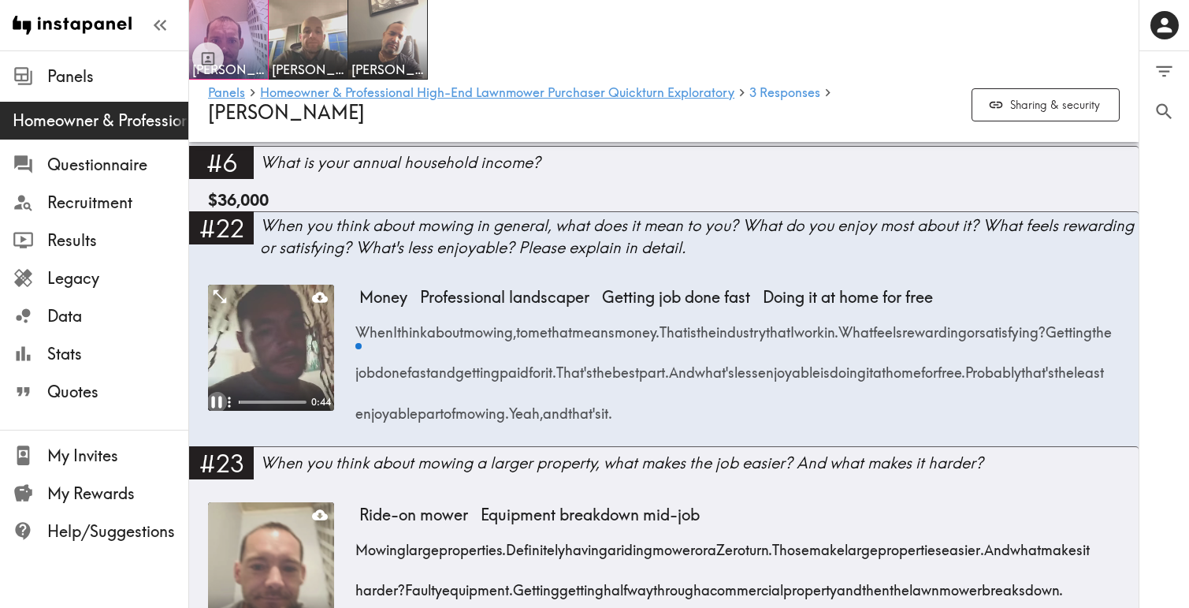
click at [218, 394] on icon "Pause" at bounding box center [217, 402] width 20 height 20
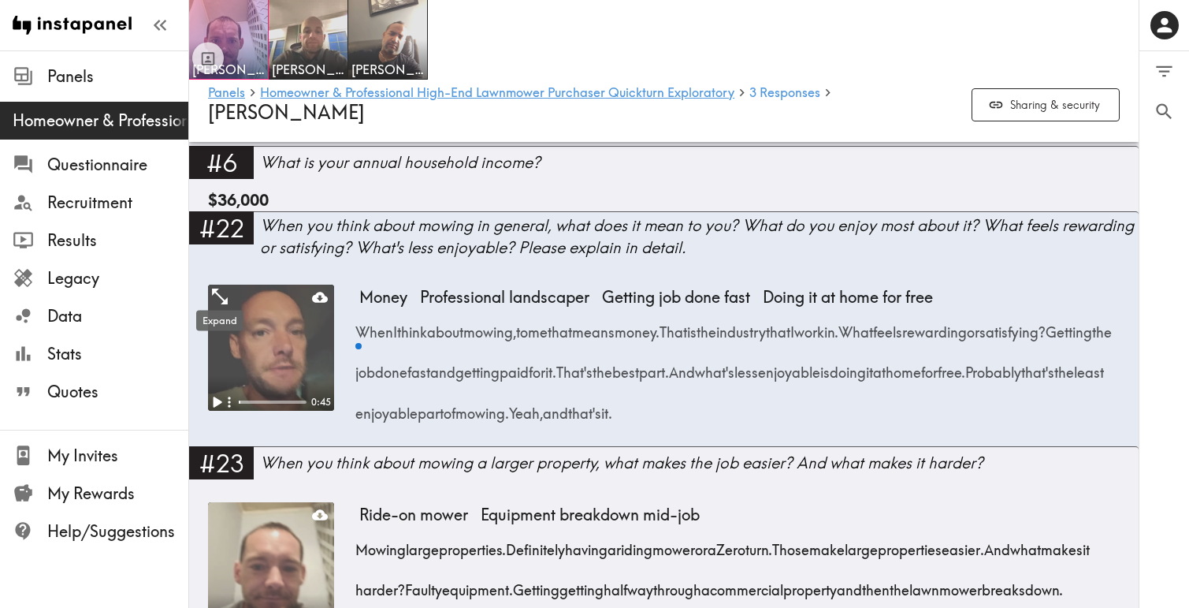
click at [225, 293] on icon "Expand" at bounding box center [220, 296] width 20 height 20
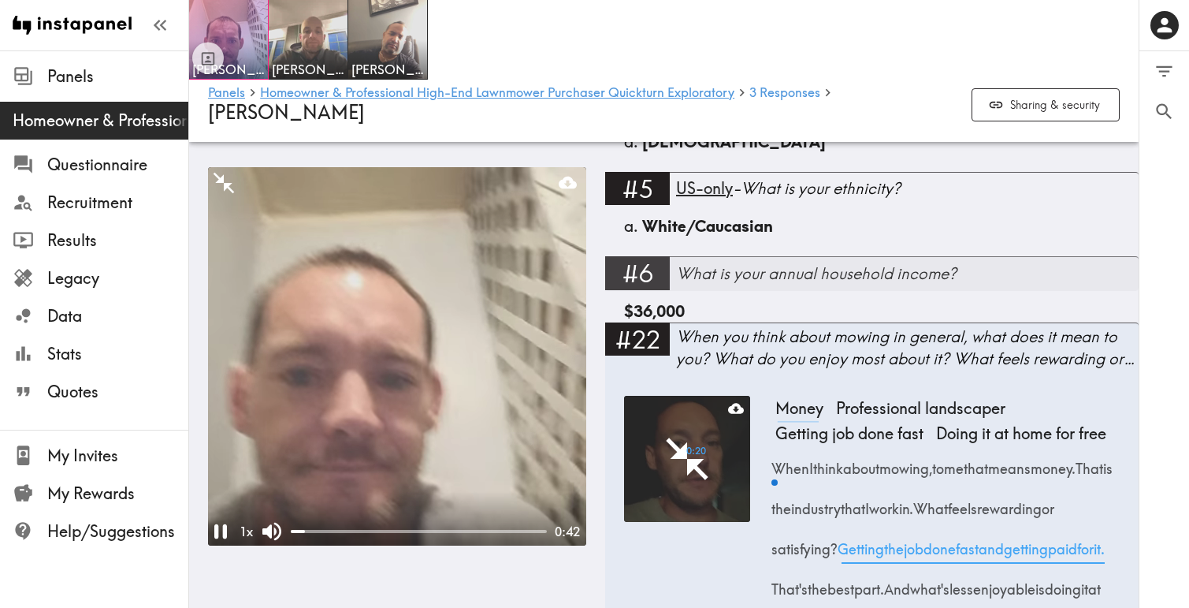
scroll to position [2566, 0]
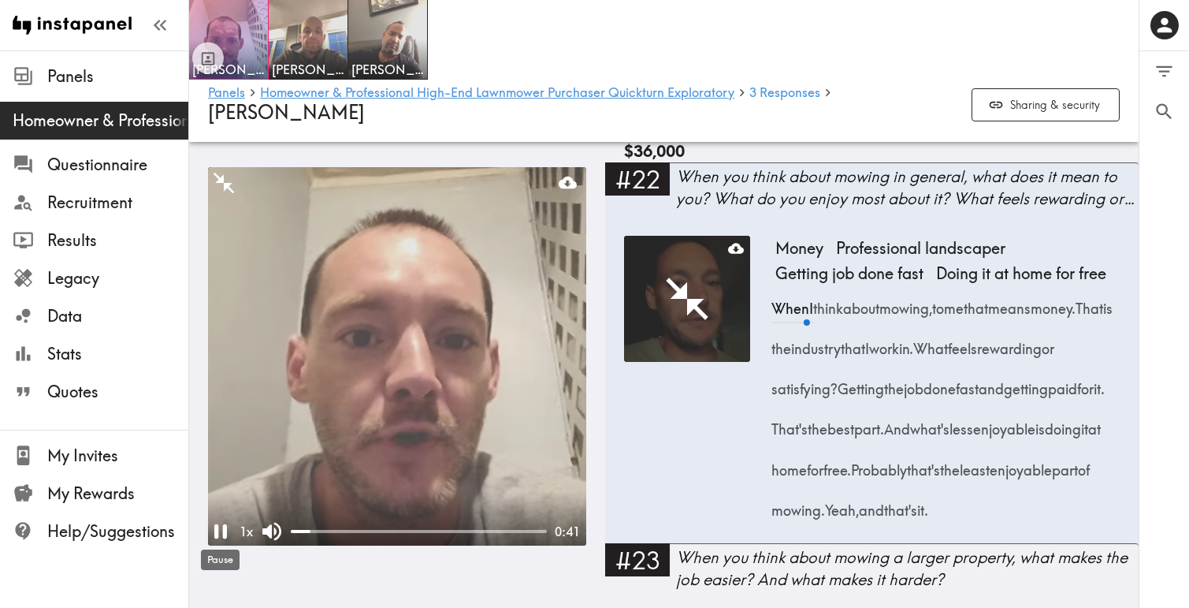
click at [220, 540] on div "Pause" at bounding box center [220, 554] width 42 height 33
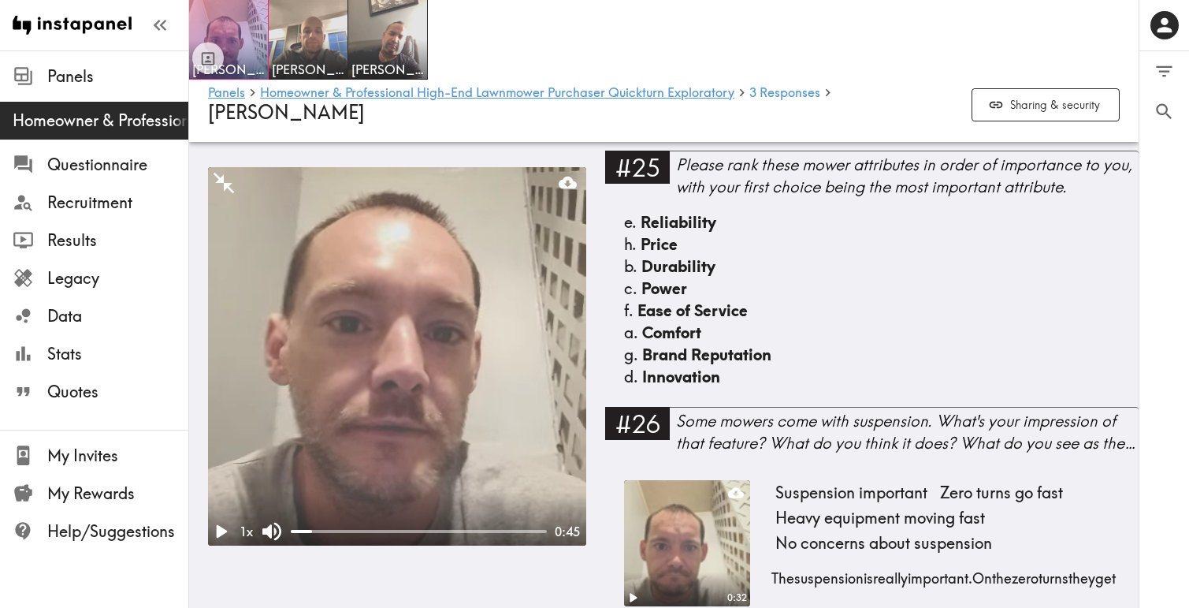
scroll to position [3684, 0]
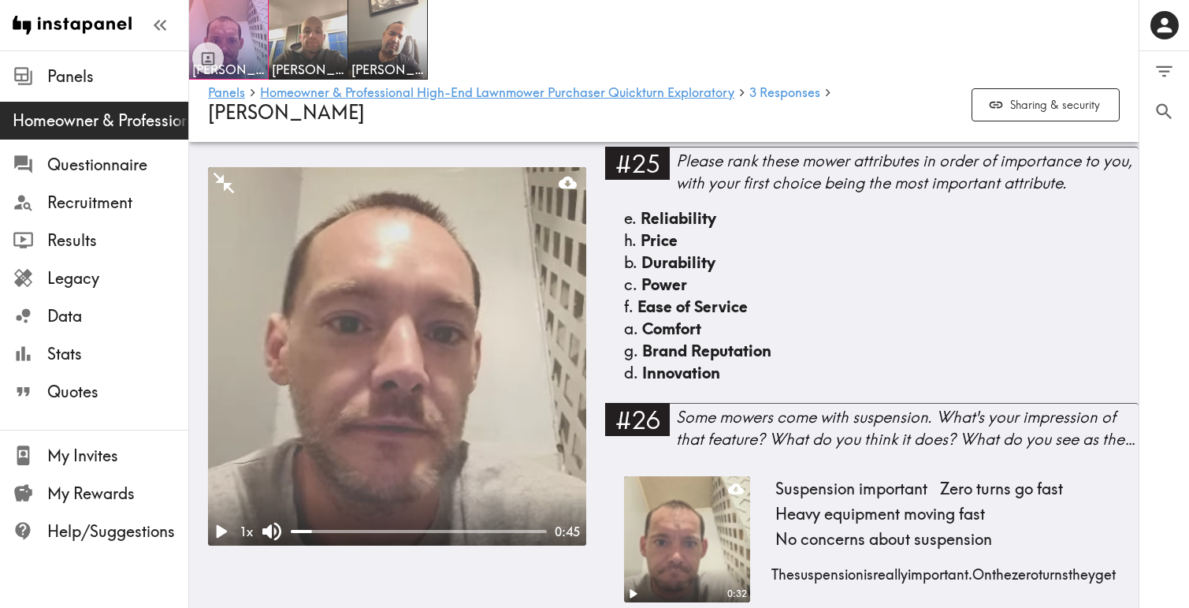
click at [678, 228] on span "Reliability" at bounding box center [679, 218] width 76 height 20
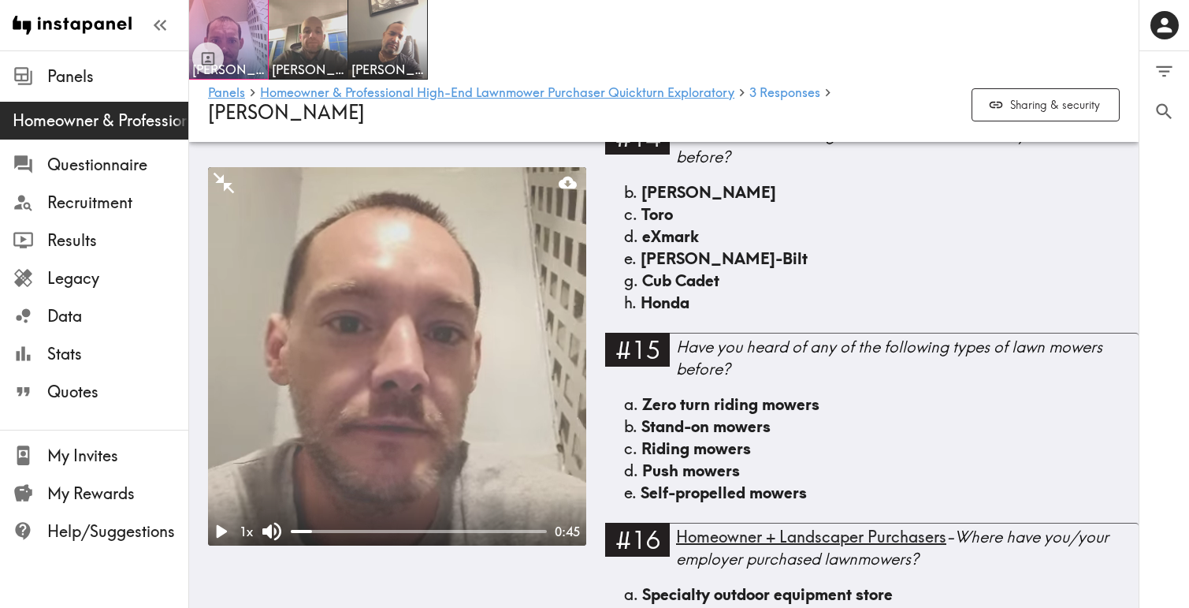
scroll to position [1550, 0]
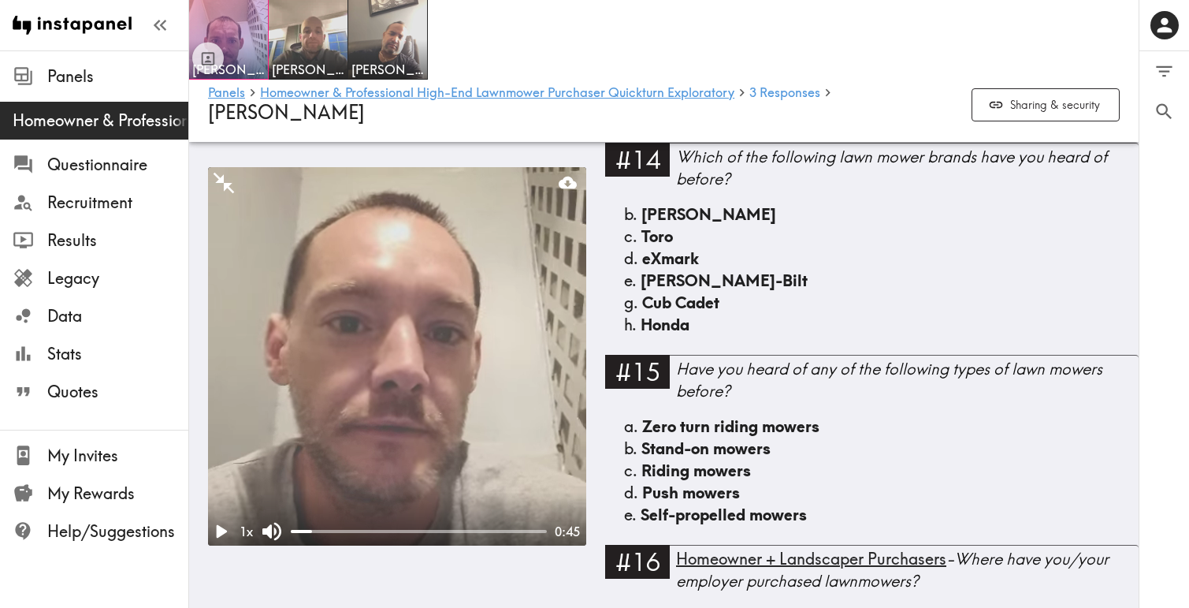
click at [799, 437] on div "b. Stand-on mowers" at bounding box center [872, 448] width 496 height 22
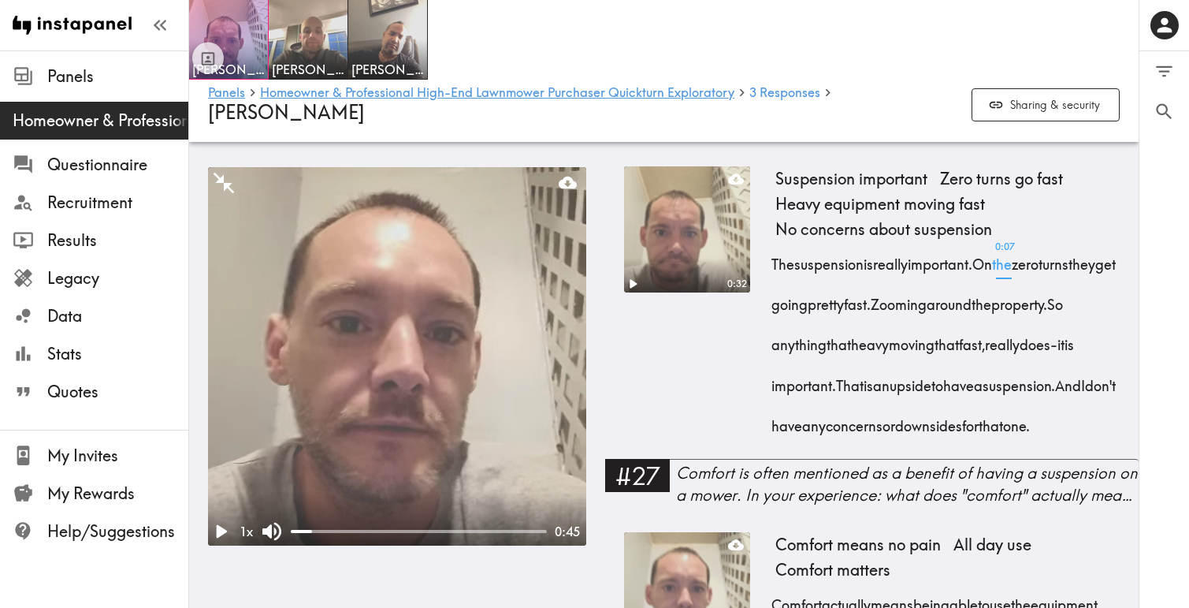
scroll to position [3996, 0]
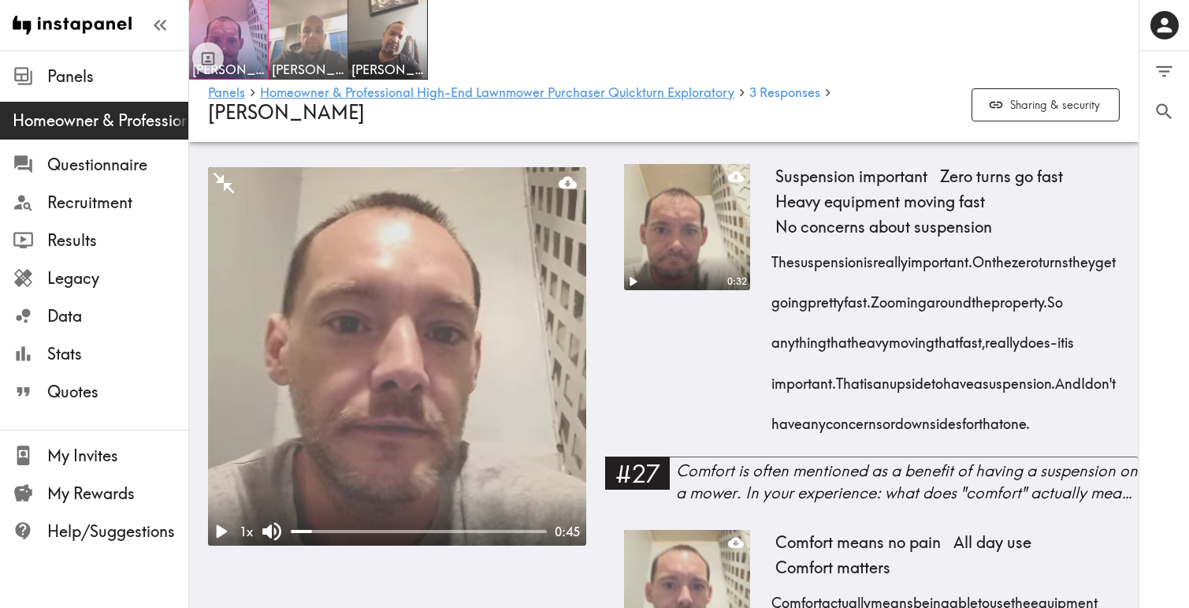
click at [311, 44] on img at bounding box center [308, 39] width 83 height 83
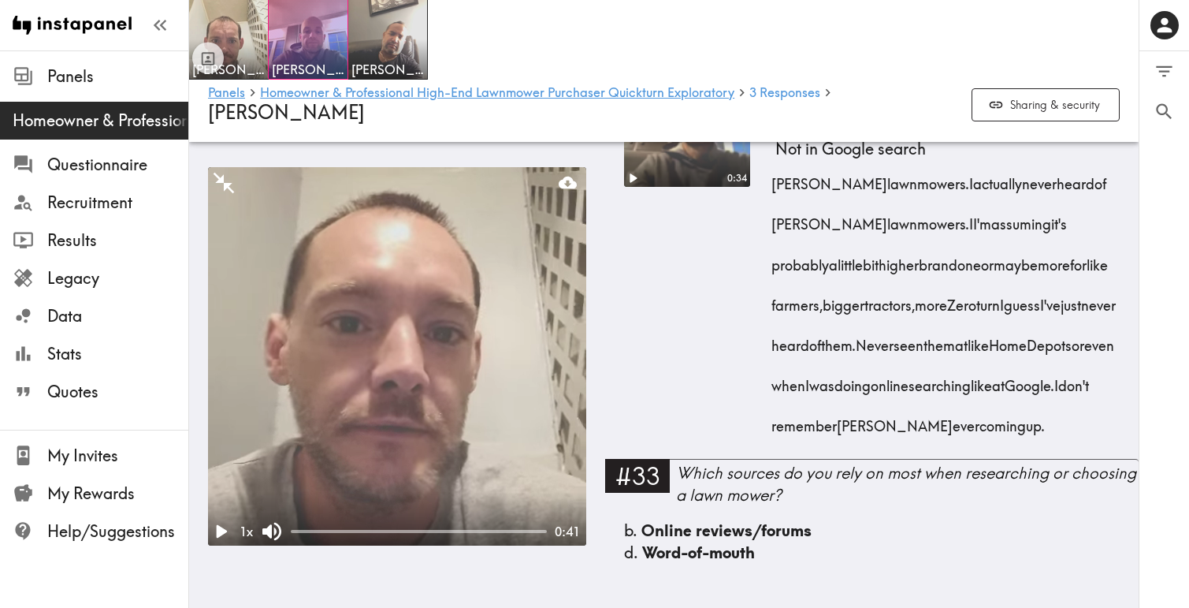
scroll to position [6093, 0]
click at [380, 16] on img at bounding box center [388, 39] width 83 height 83
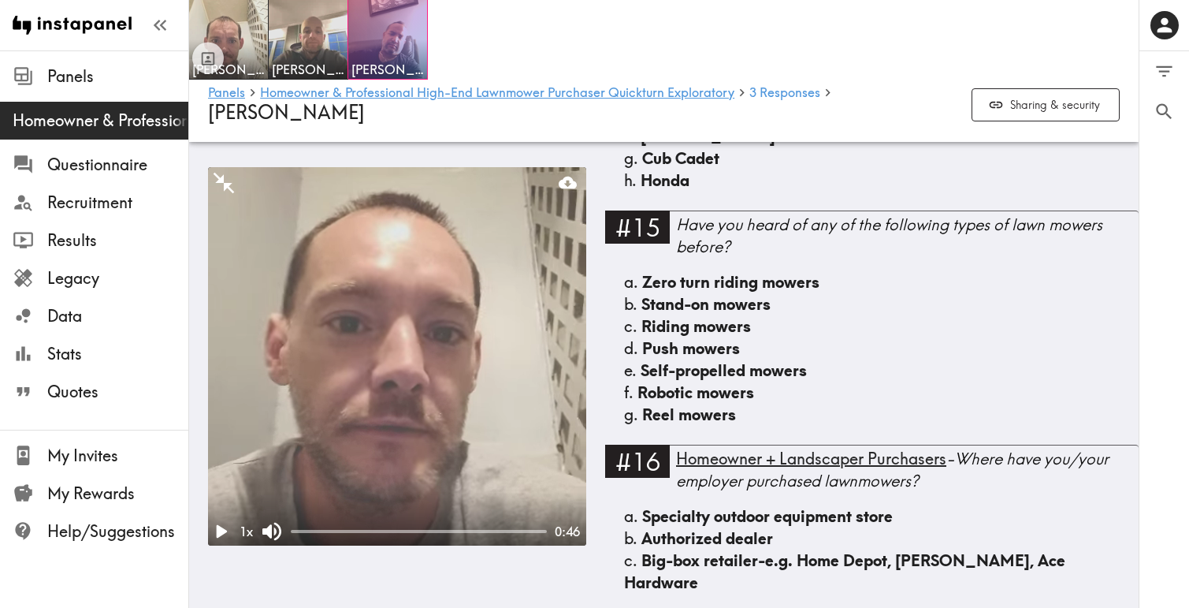
scroll to position [1934, 0]
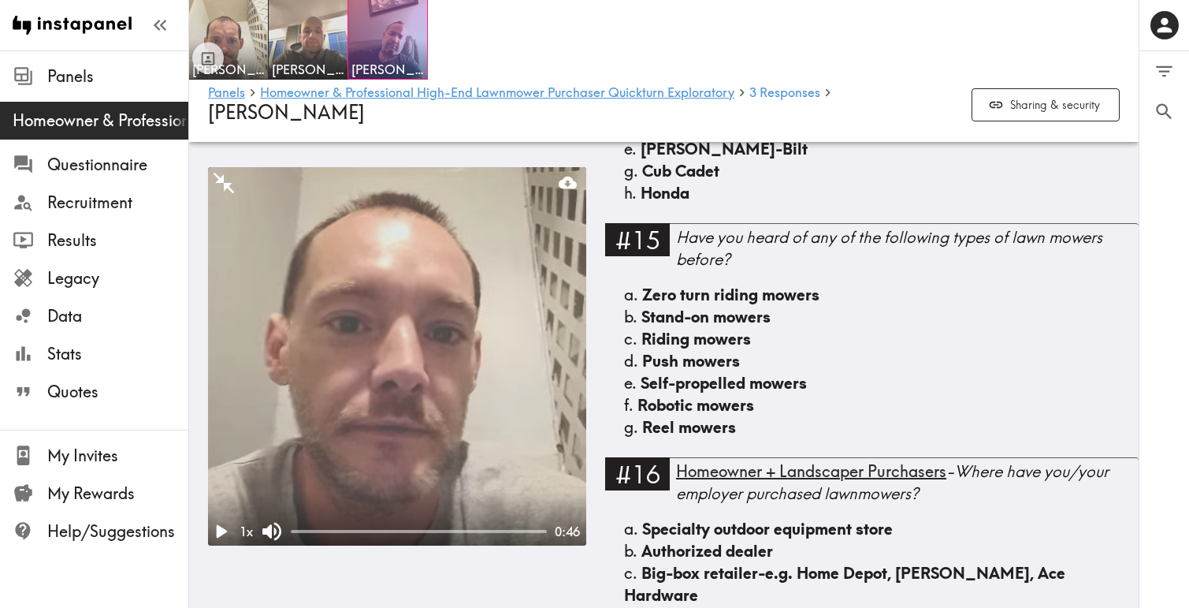
click at [240, 119] on span "[PERSON_NAME]" at bounding box center [286, 112] width 157 height 24
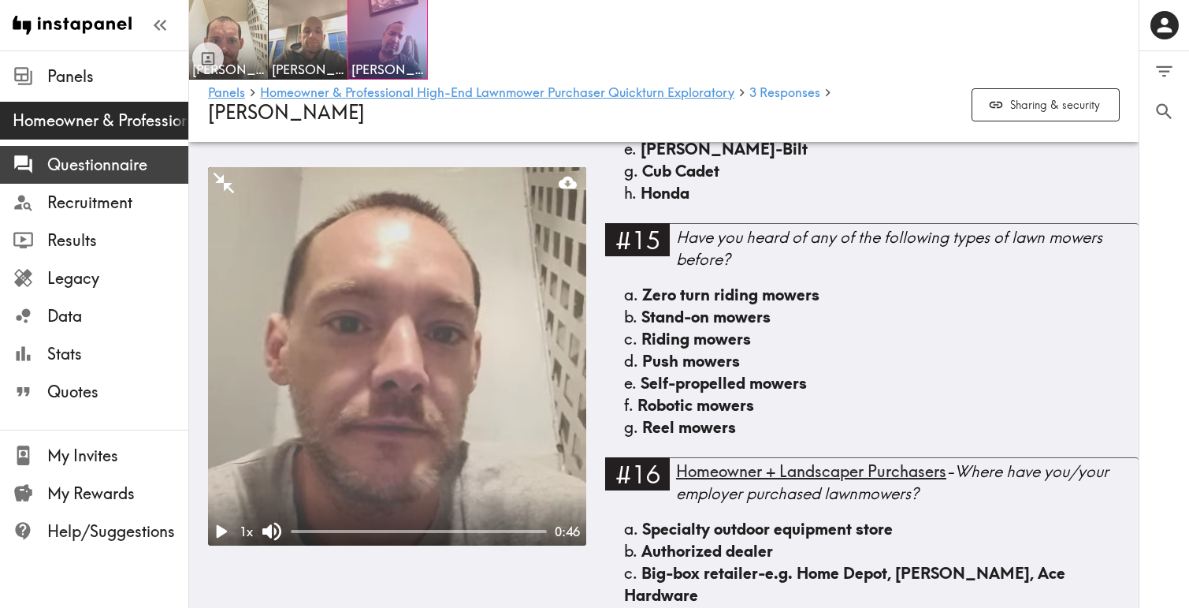
click at [118, 168] on span "Questionnaire" at bounding box center [117, 165] width 141 height 22
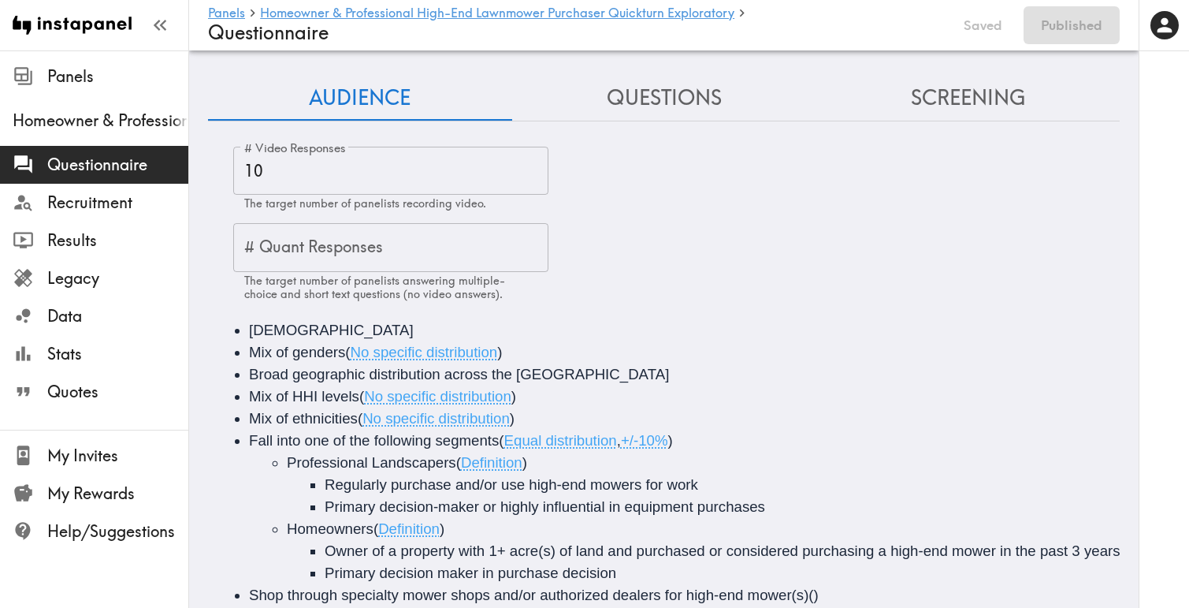
scroll to position [151, 0]
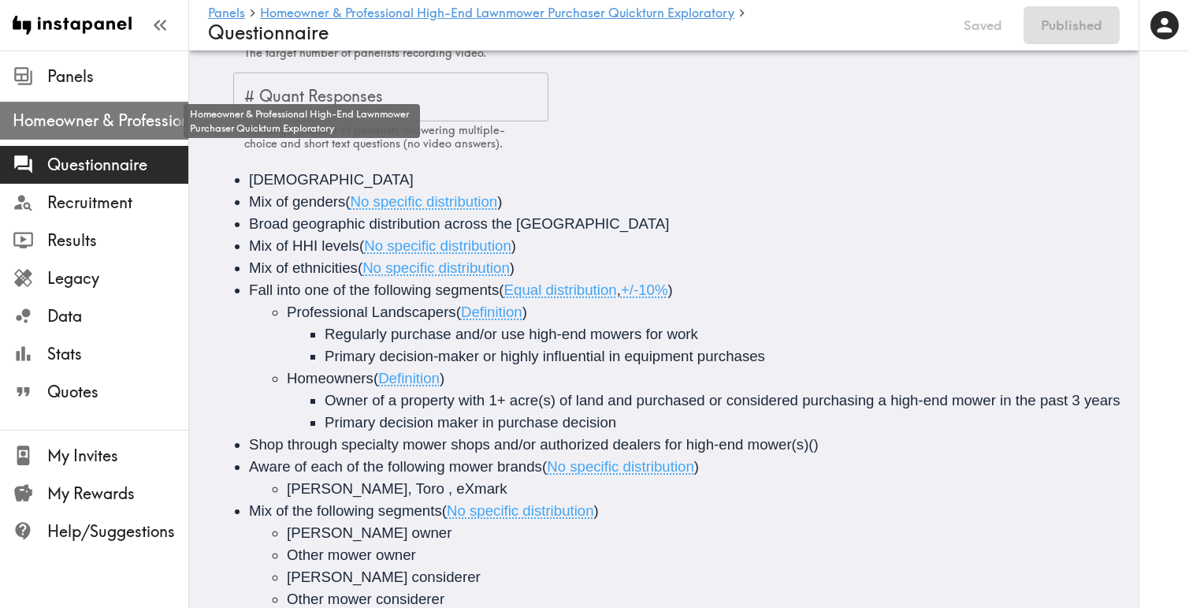
click at [80, 126] on span "Homeowner & Professional High-End Lawnmower Purchaser Quickturn Exploratory" at bounding box center [101, 121] width 176 height 22
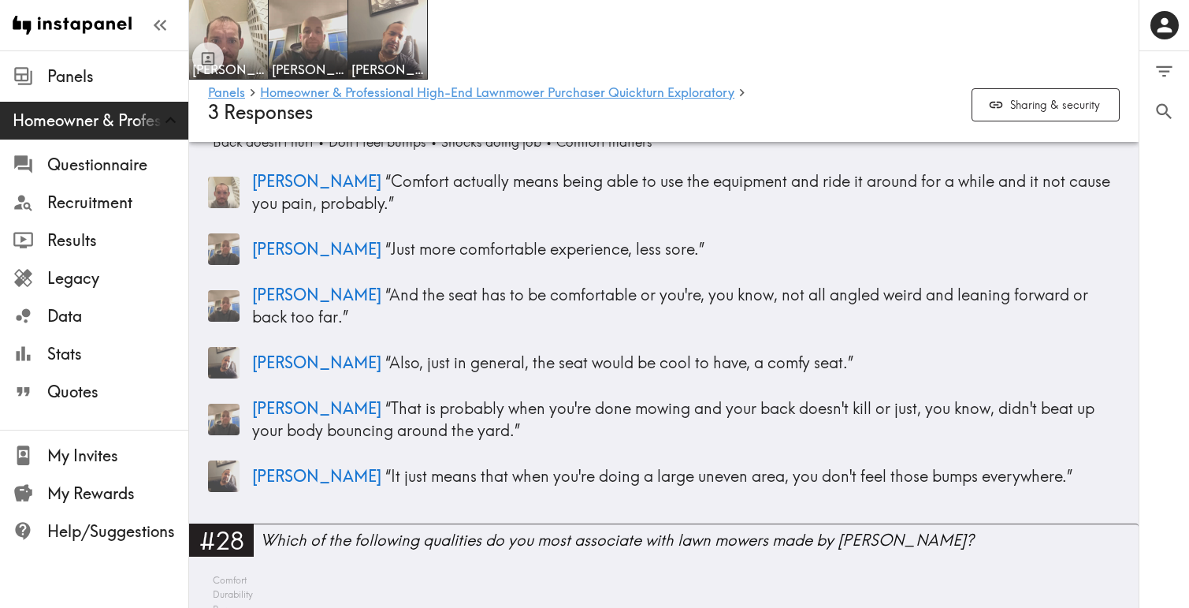
scroll to position [7262, 0]
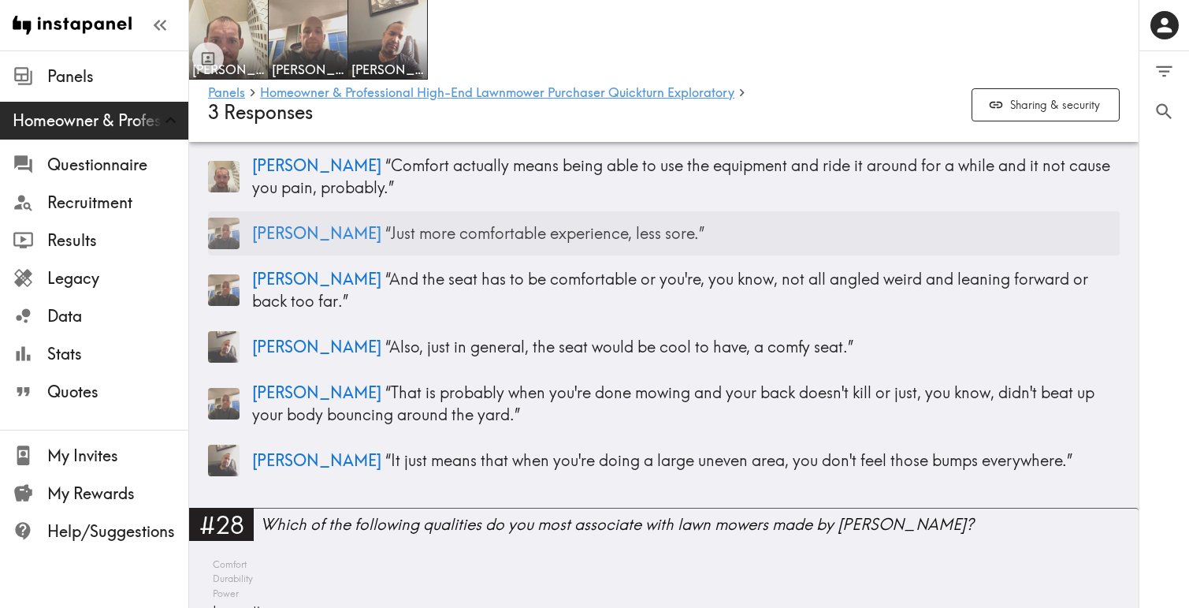
click at [284, 233] on span "[PERSON_NAME]" at bounding box center [316, 233] width 129 height 20
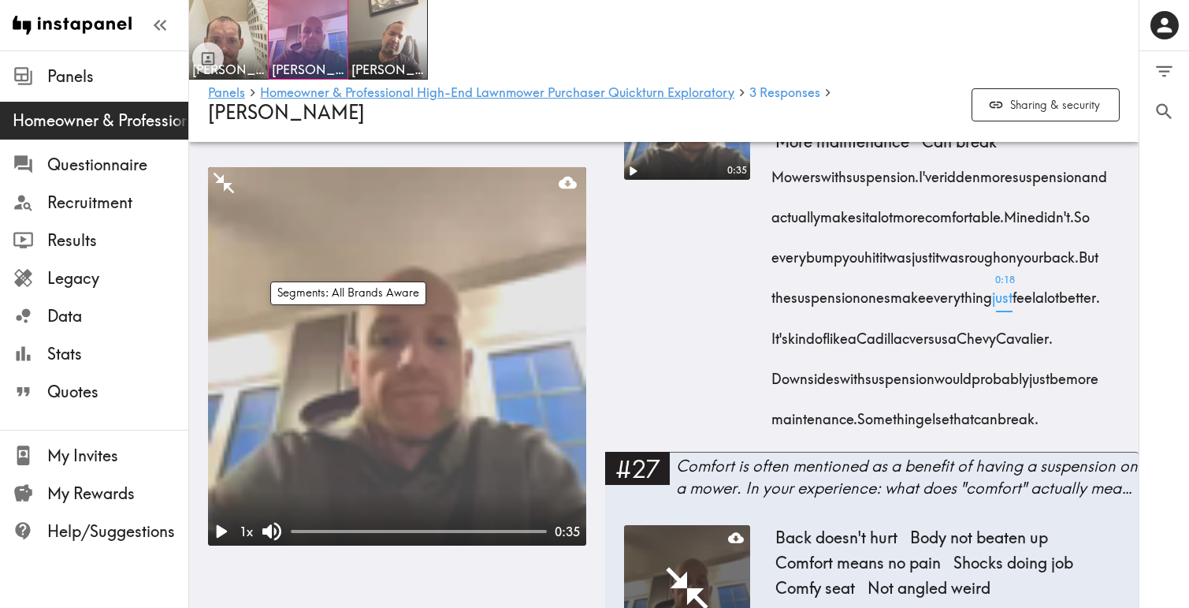
scroll to position [4609, 0]
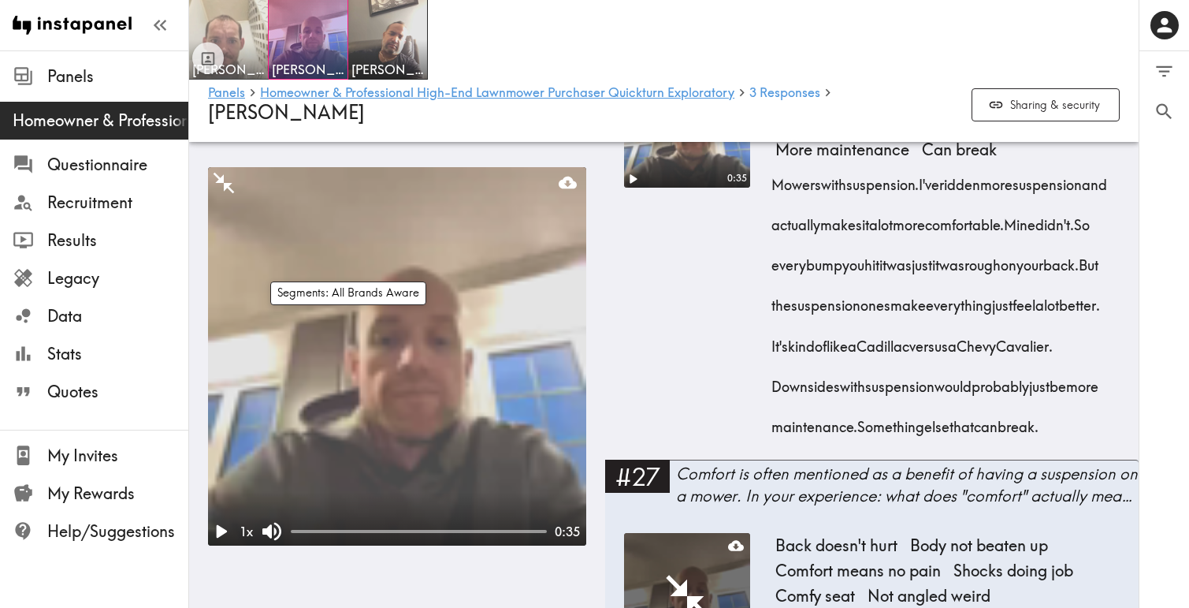
click at [234, 39] on img at bounding box center [229, 39] width 83 height 83
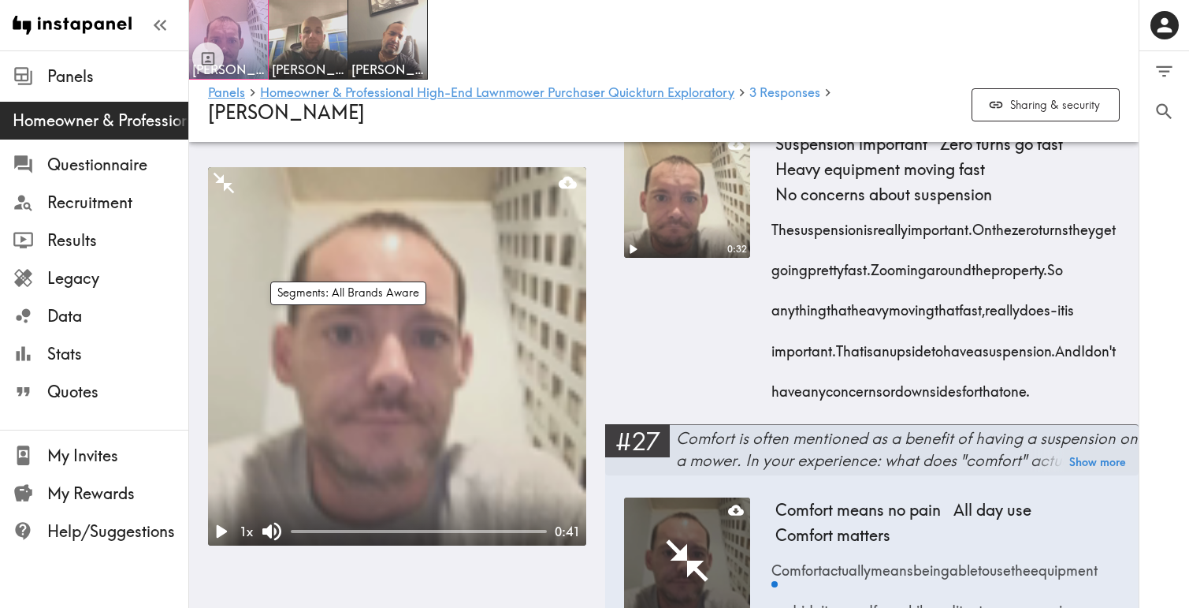
scroll to position [4022, 0]
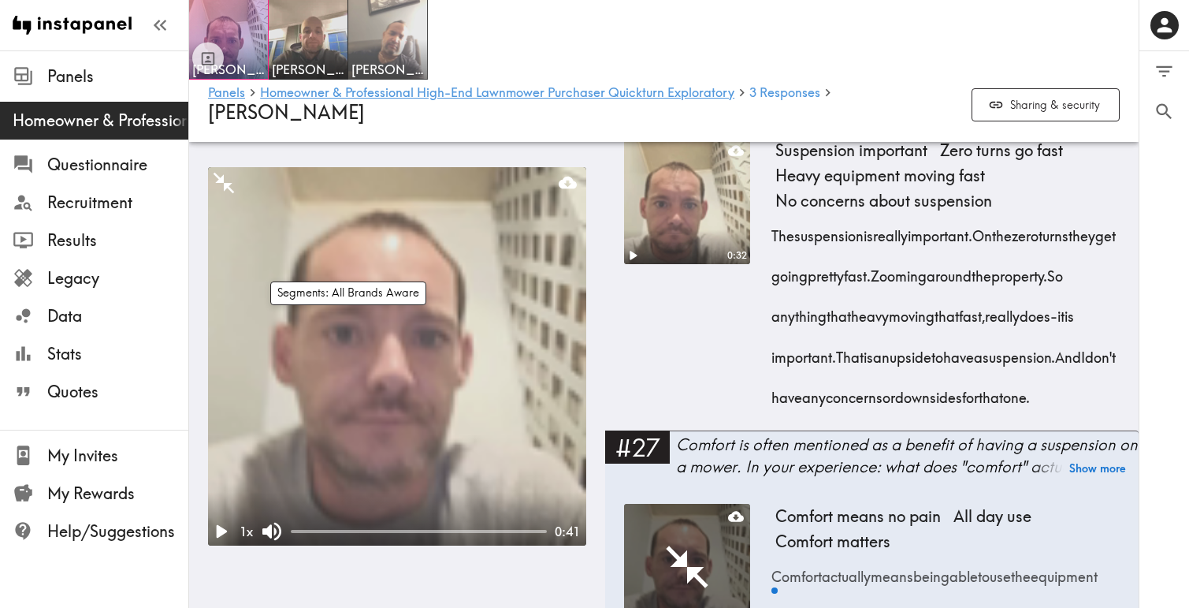
click at [366, 40] on img at bounding box center [388, 39] width 83 height 83
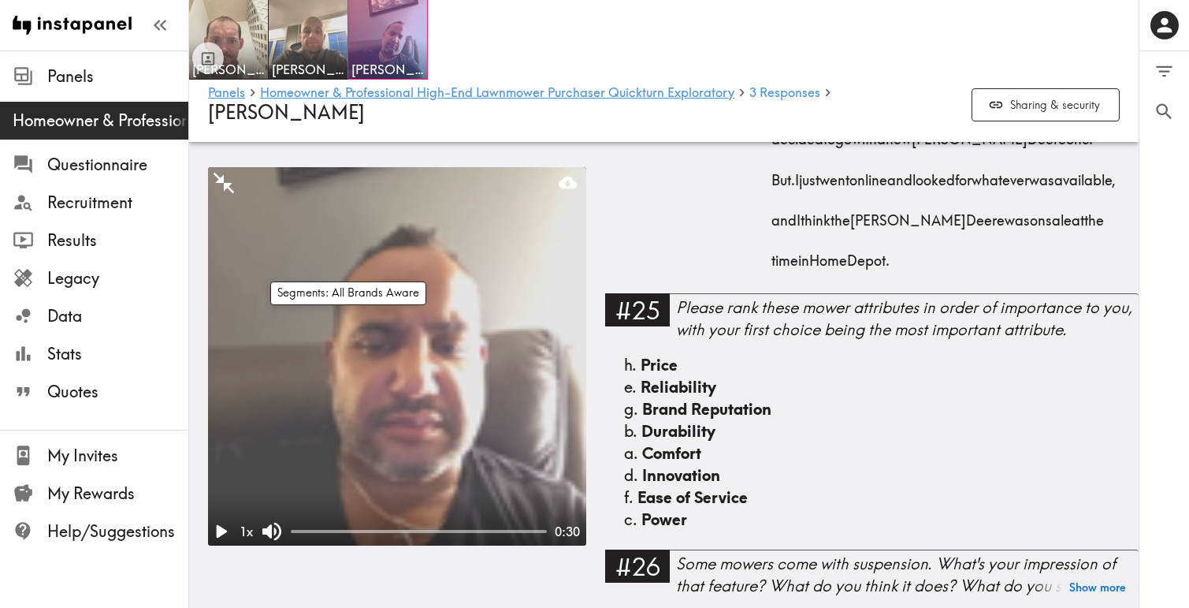
scroll to position [3850, 0]
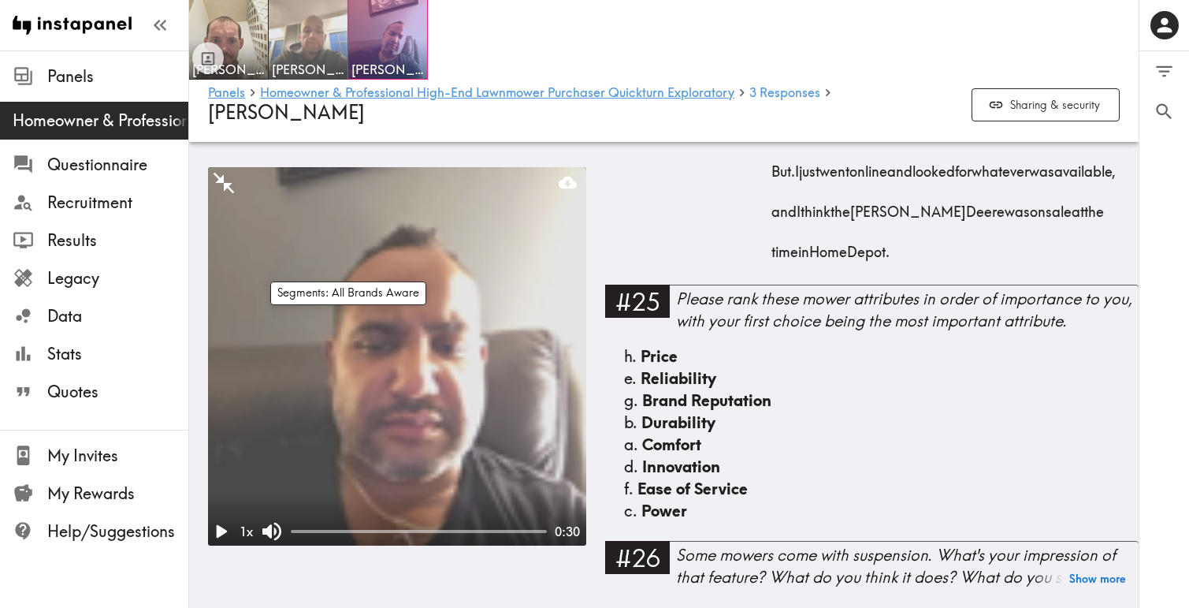
click at [328, 45] on img at bounding box center [308, 39] width 83 height 83
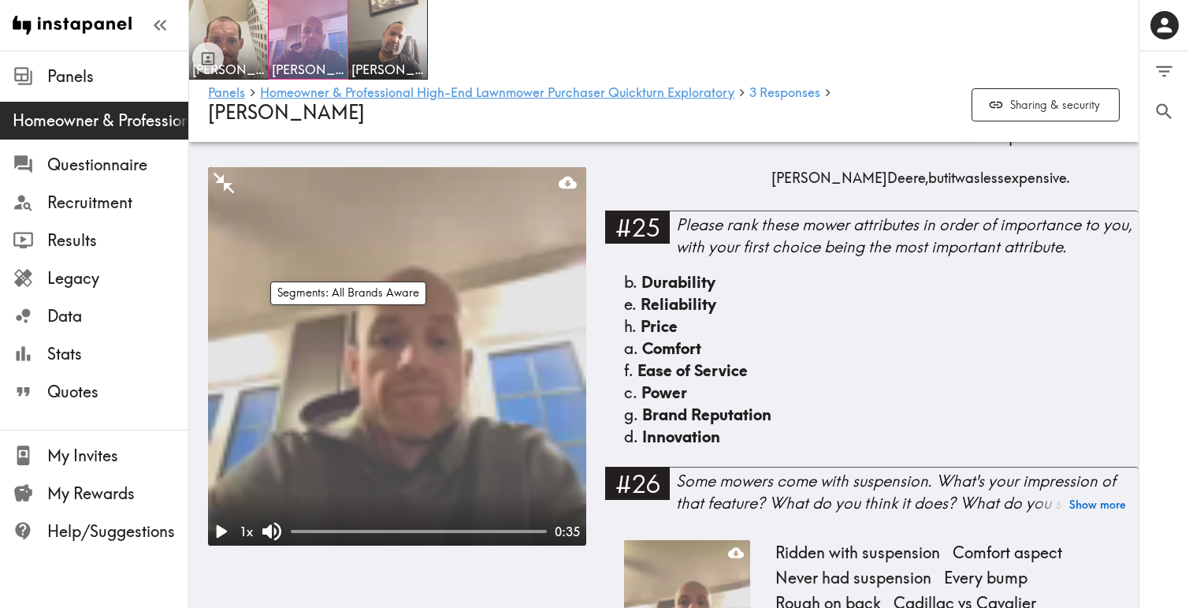
scroll to position [4131, 0]
click at [214, 27] on div at bounding box center [208, 40] width 32 height 69
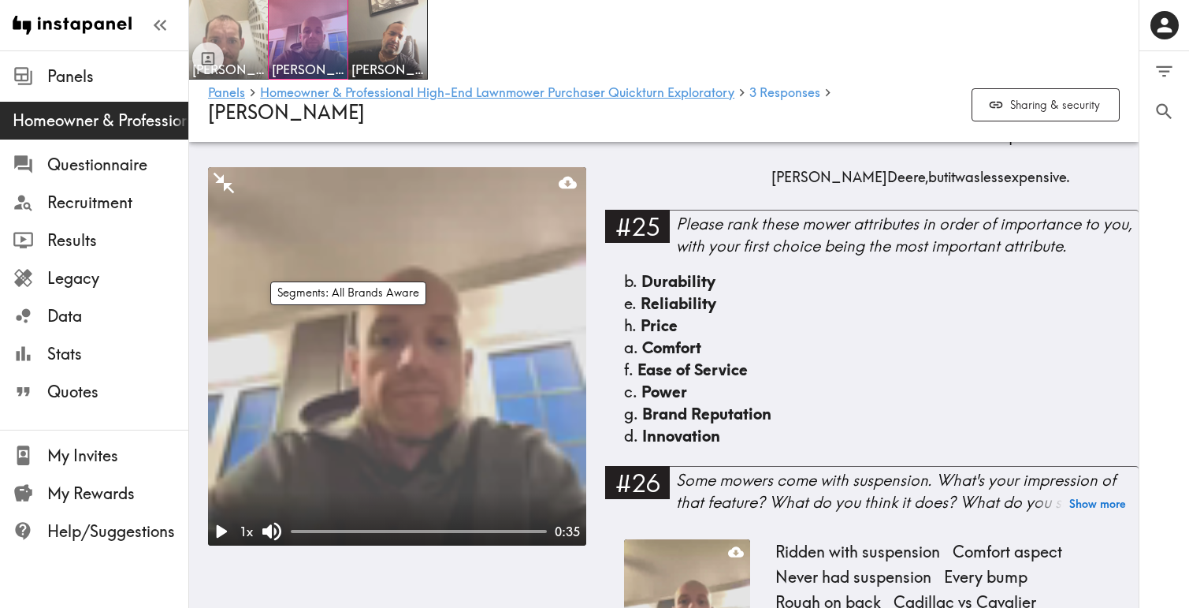
click at [251, 17] on img at bounding box center [229, 39] width 83 height 83
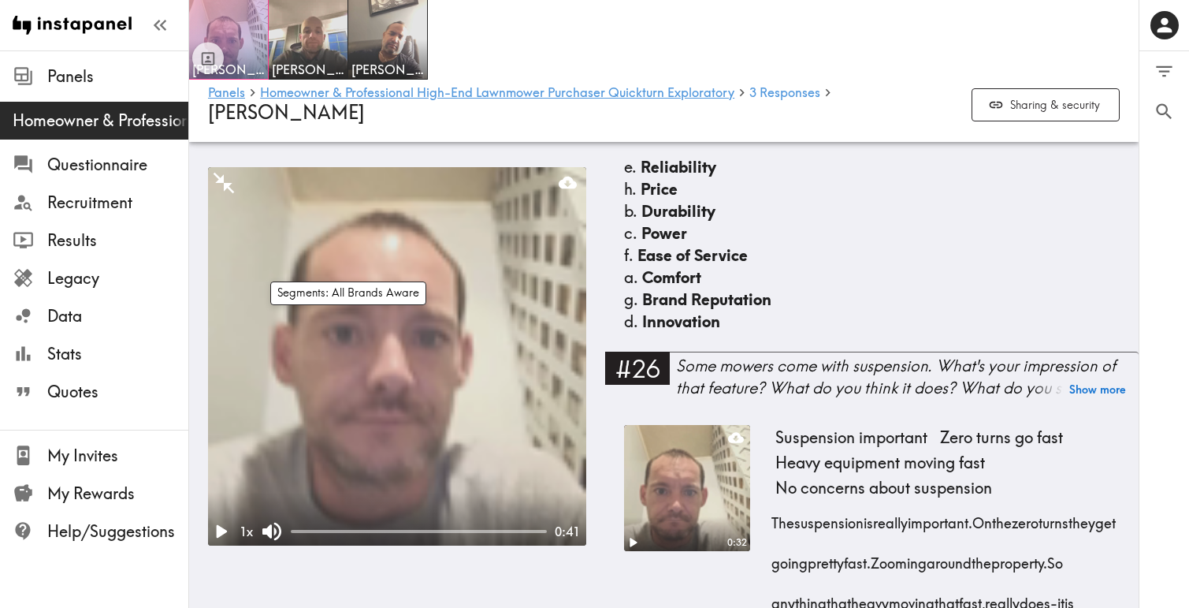
scroll to position [3687, 0]
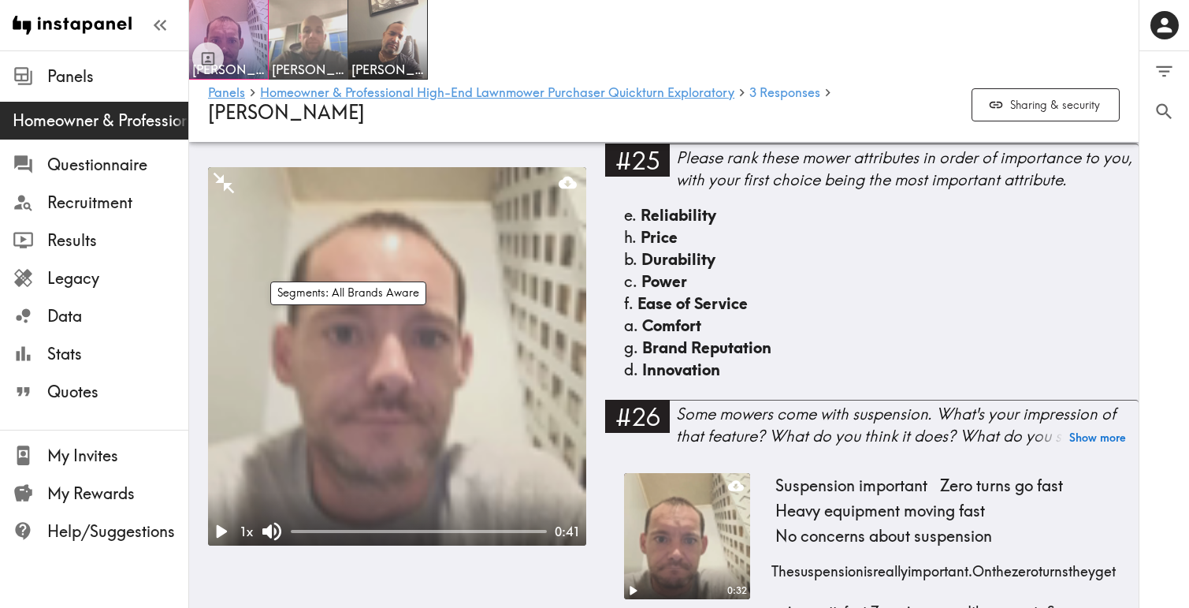
click at [319, 45] on img at bounding box center [308, 39] width 83 height 83
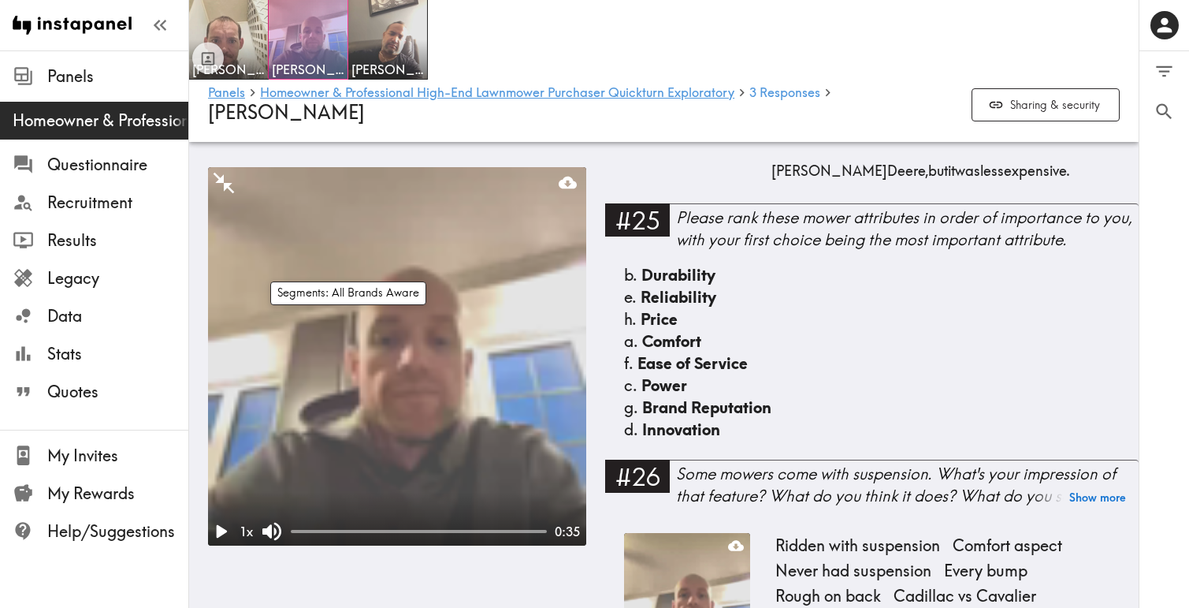
scroll to position [4124, 0]
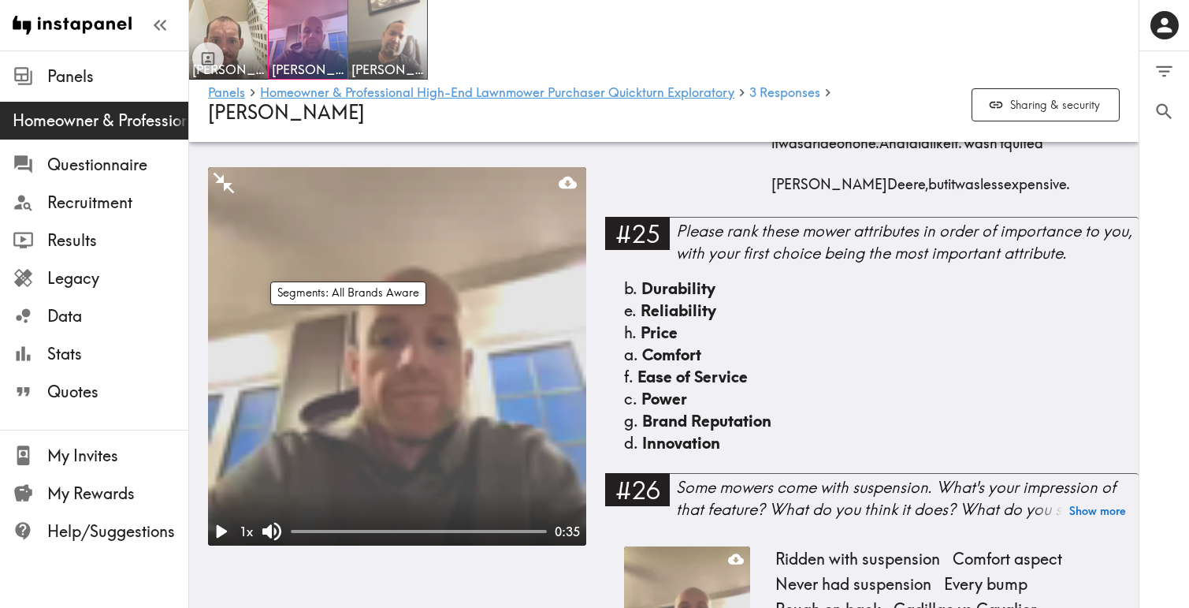
click at [393, 61] on span "[PERSON_NAME]" at bounding box center [388, 69] width 73 height 17
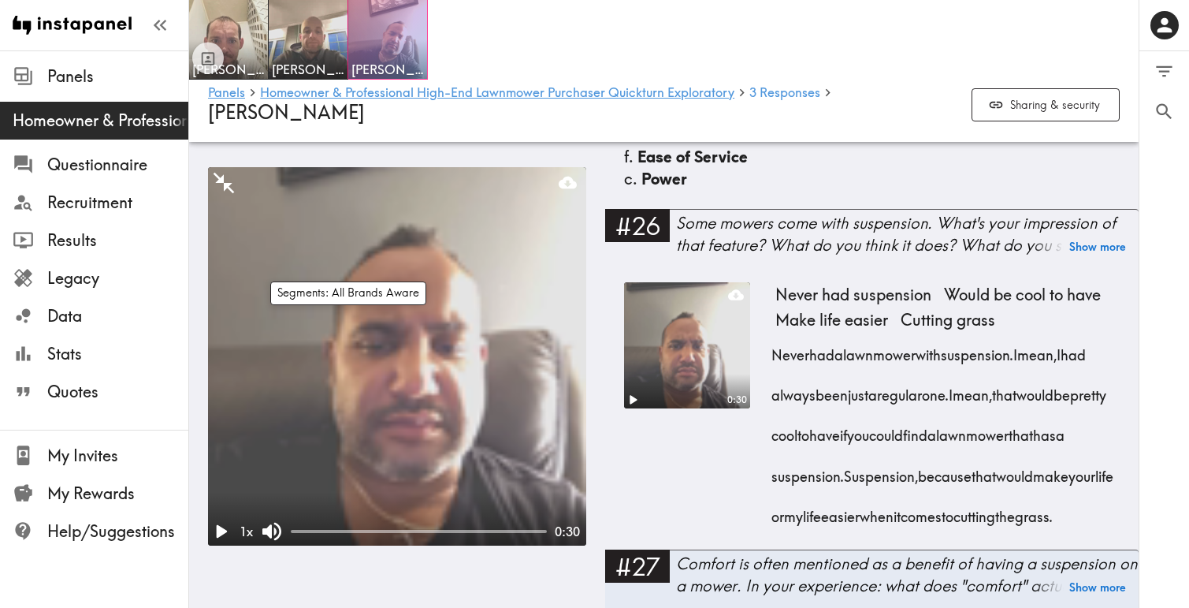
scroll to position [4183, 0]
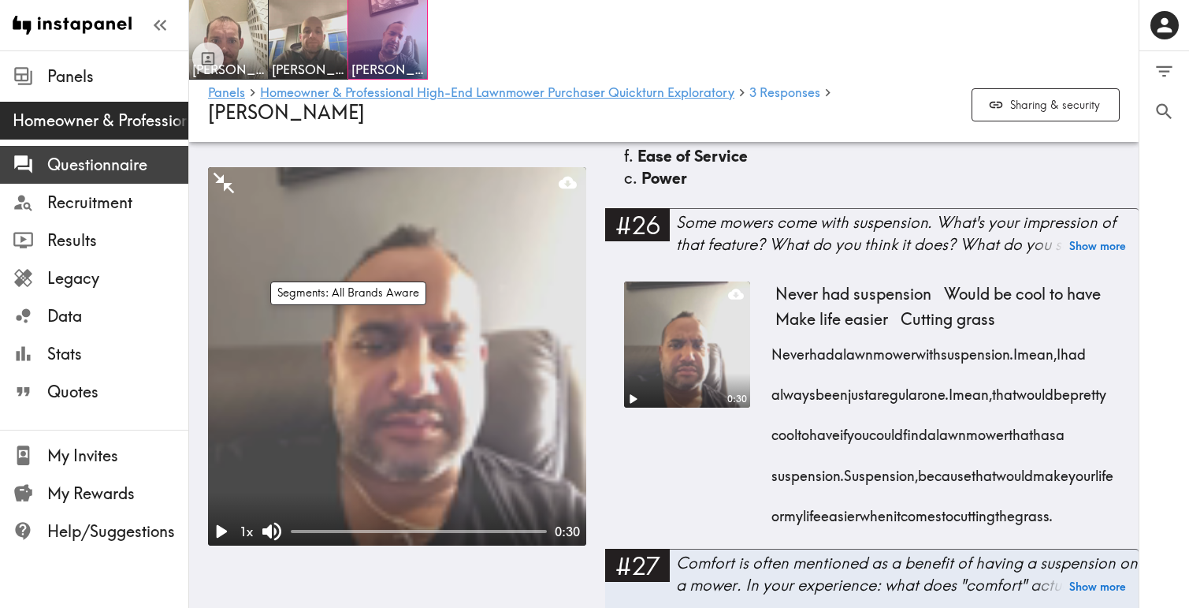
click at [92, 169] on span "Questionnaire" at bounding box center [117, 165] width 141 height 22
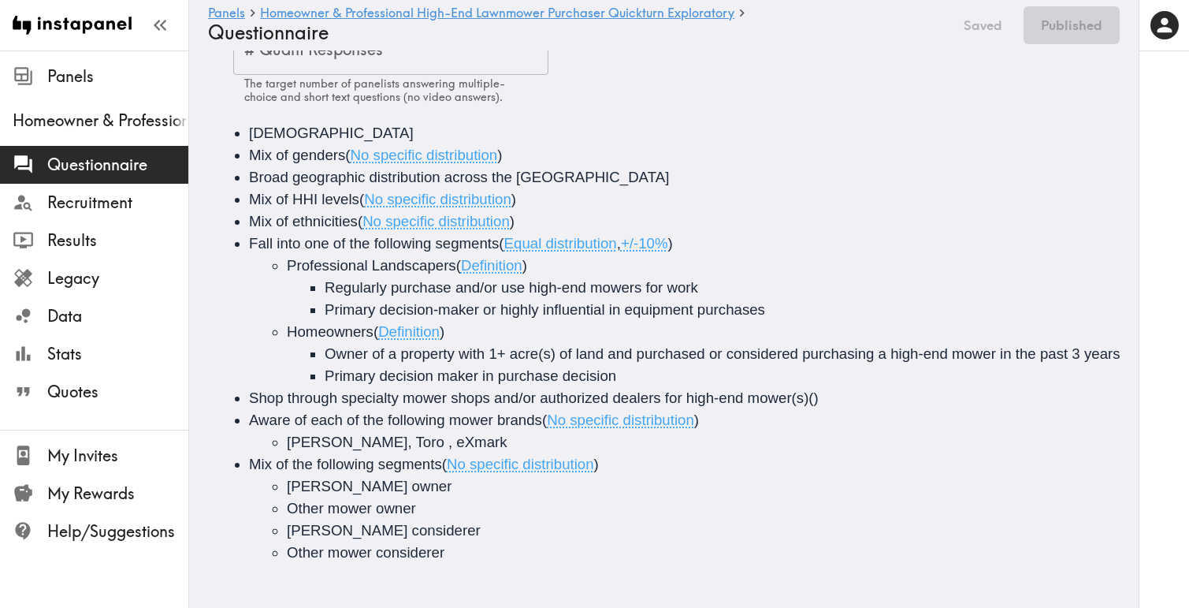
scroll to position [151, 0]
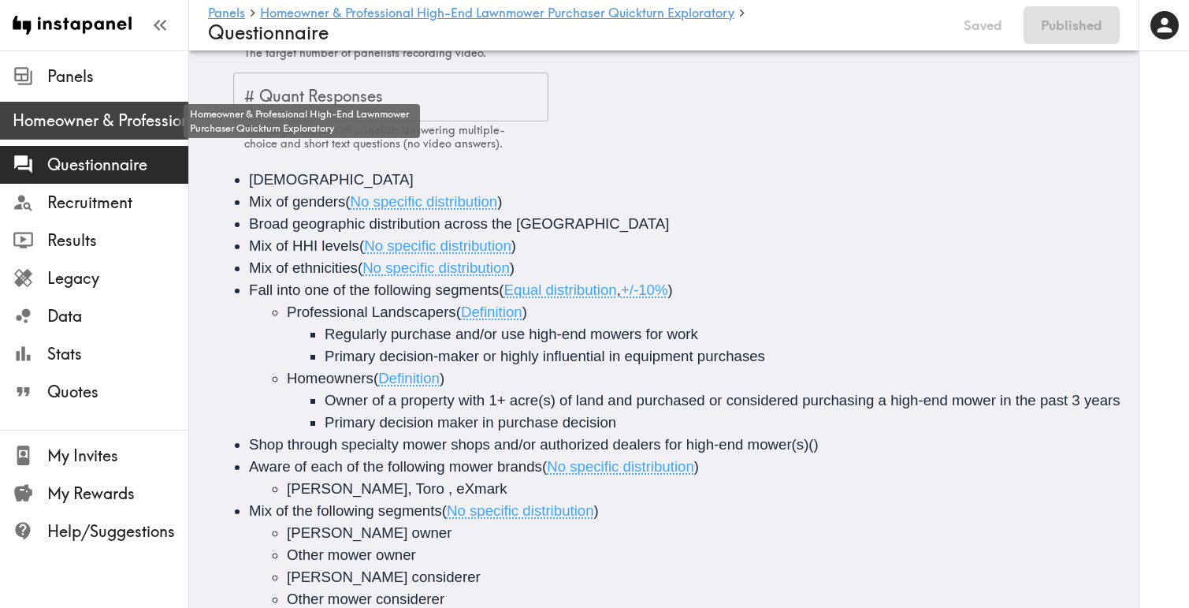
click at [96, 128] on span "Homeowner & Professional High-End Lawnmower Purchaser Quickturn Exploratory" at bounding box center [101, 121] width 176 height 22
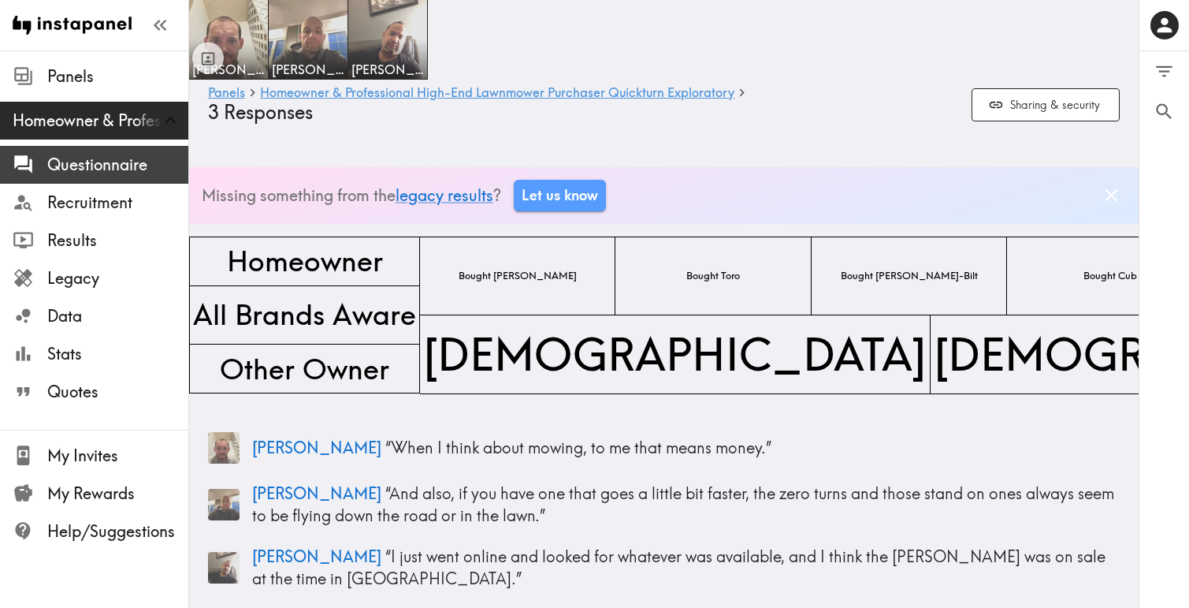
click at [95, 169] on span "Questionnaire" at bounding box center [117, 165] width 141 height 22
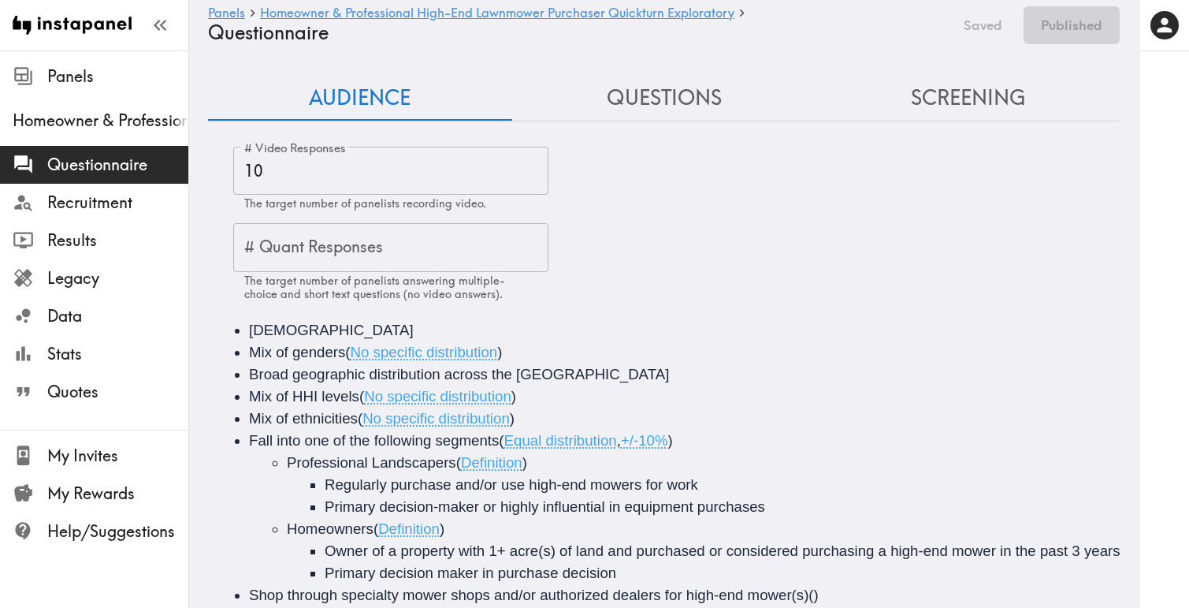
scroll to position [151, 0]
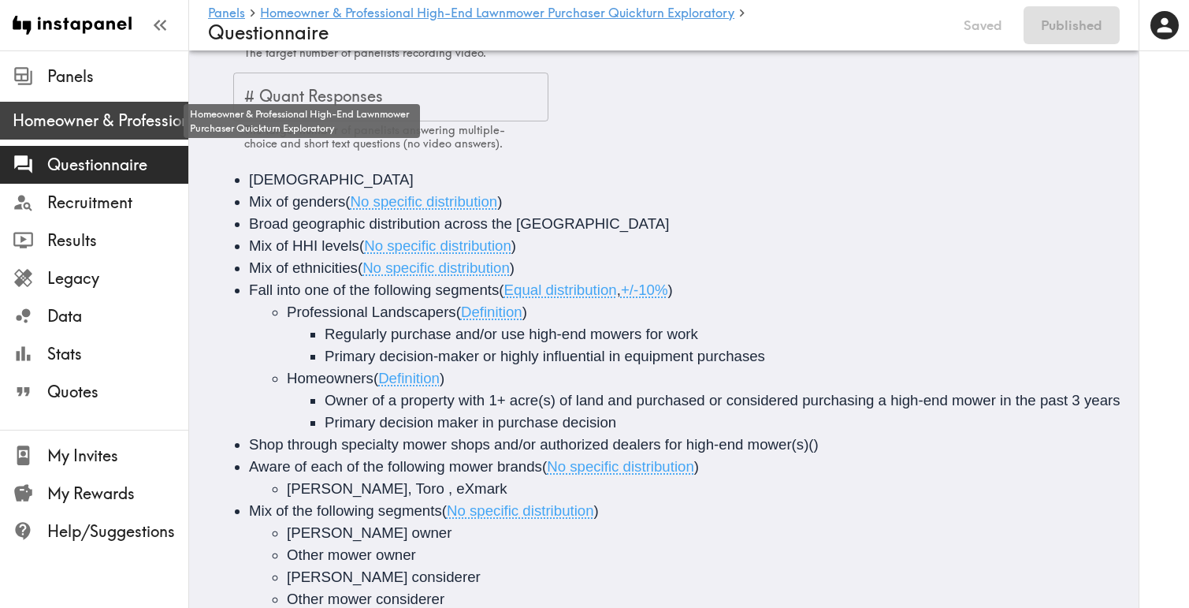
click at [95, 128] on span "Homeowner & Professional High-End Lawnmower Purchaser Quickturn Exploratory" at bounding box center [101, 121] width 176 height 22
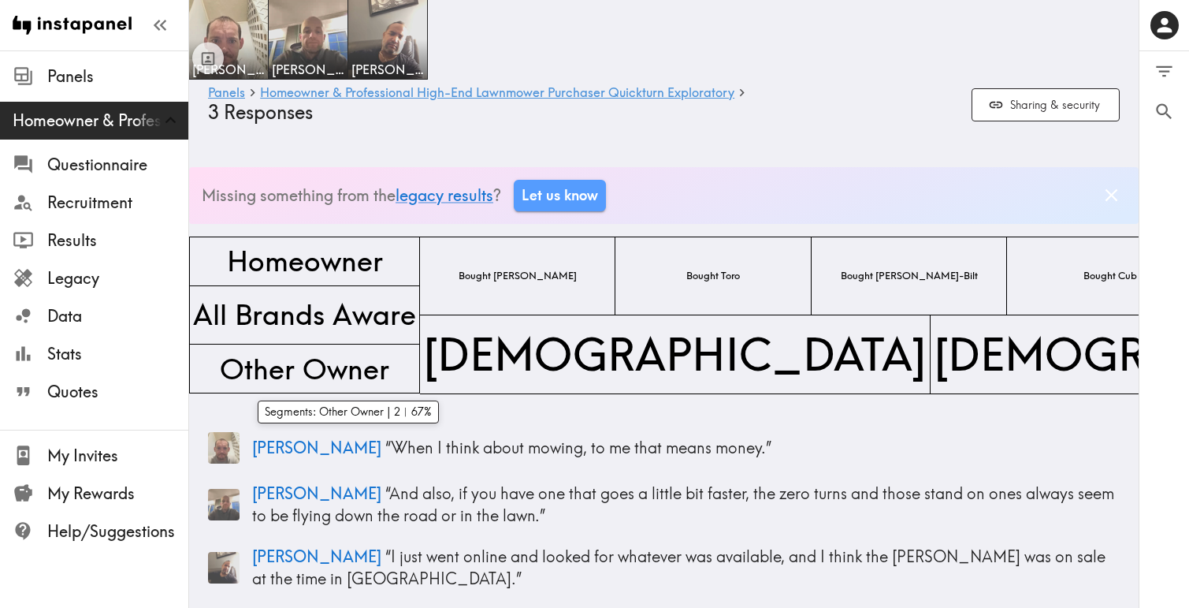
scroll to position [6604, 0]
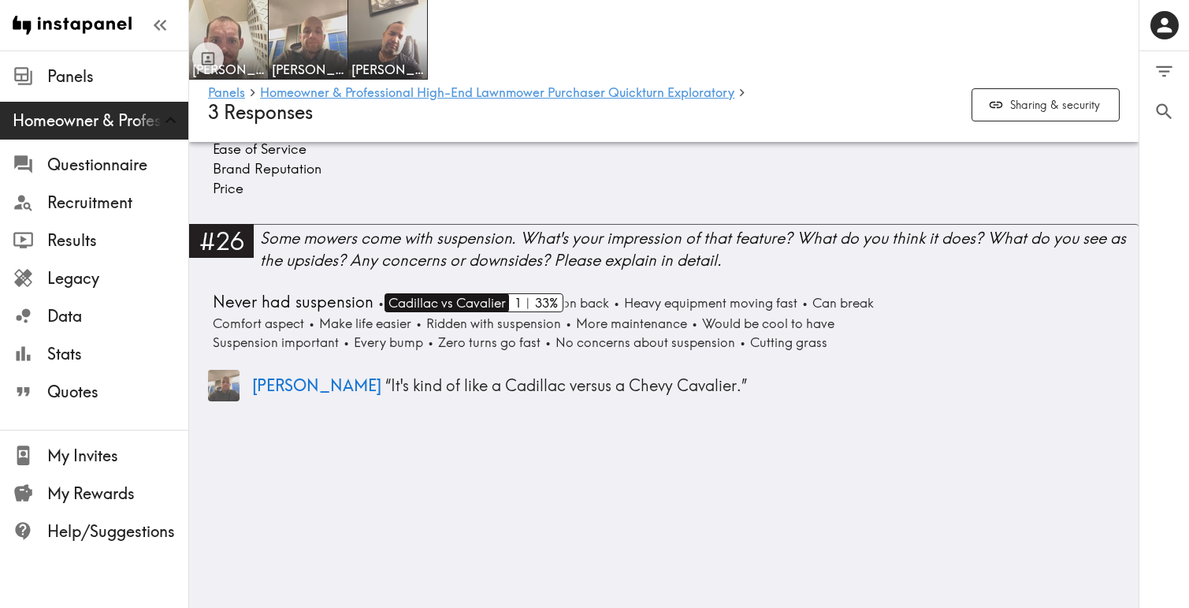
click at [437, 311] on span "Cadillac vs Cavalier" at bounding box center [445, 302] width 121 height 19
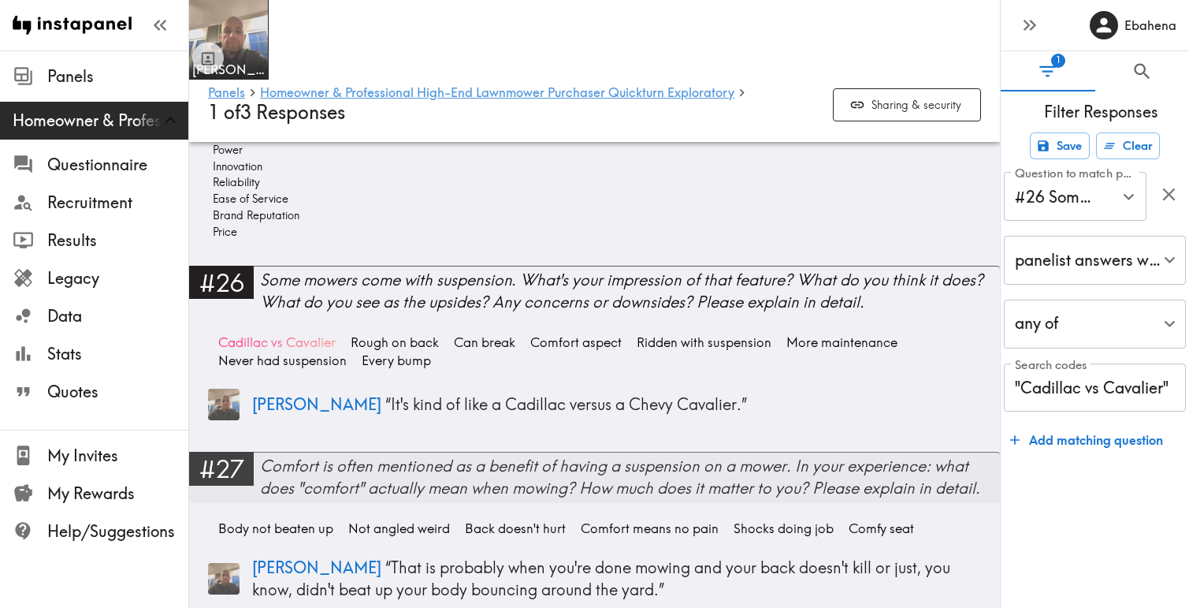
scroll to position [5897, 0]
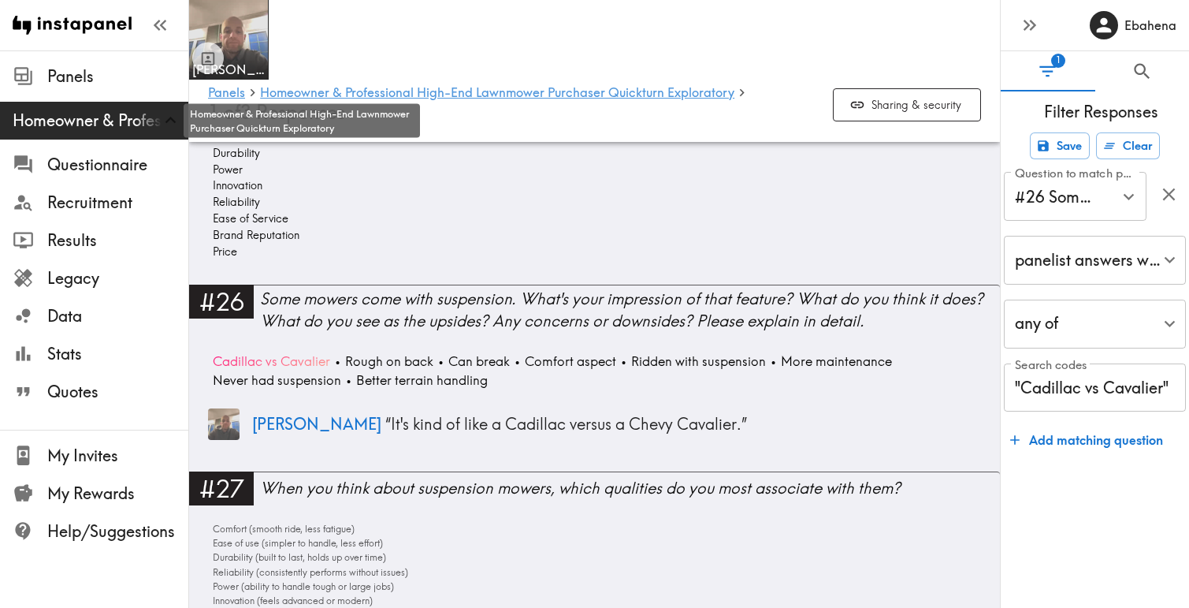
click at [77, 126] on span "Homeowner & Professional High-End Lawnmower Purchaser Quickturn Exploratory" at bounding box center [101, 121] width 176 height 22
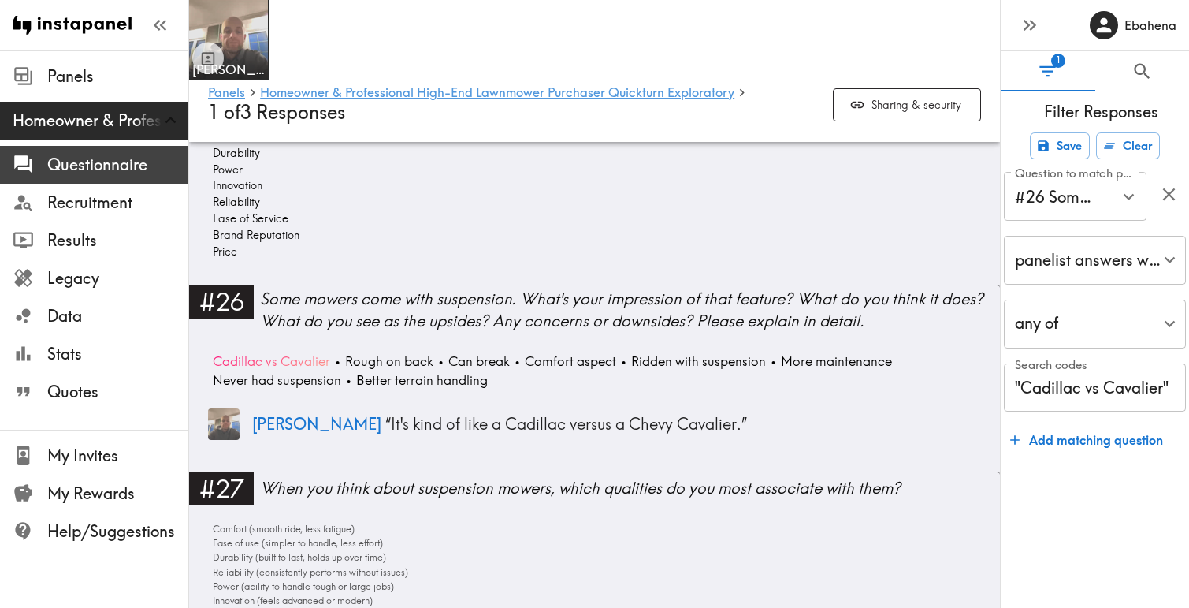
click at [82, 162] on span "Questionnaire" at bounding box center [117, 165] width 141 height 22
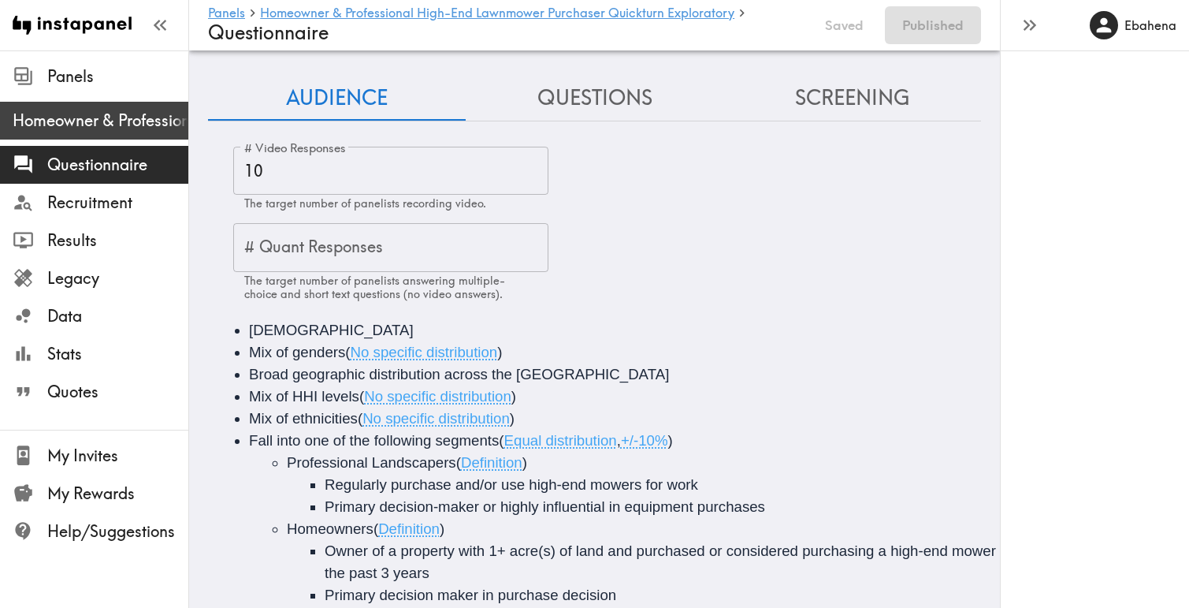
scroll to position [173, 0]
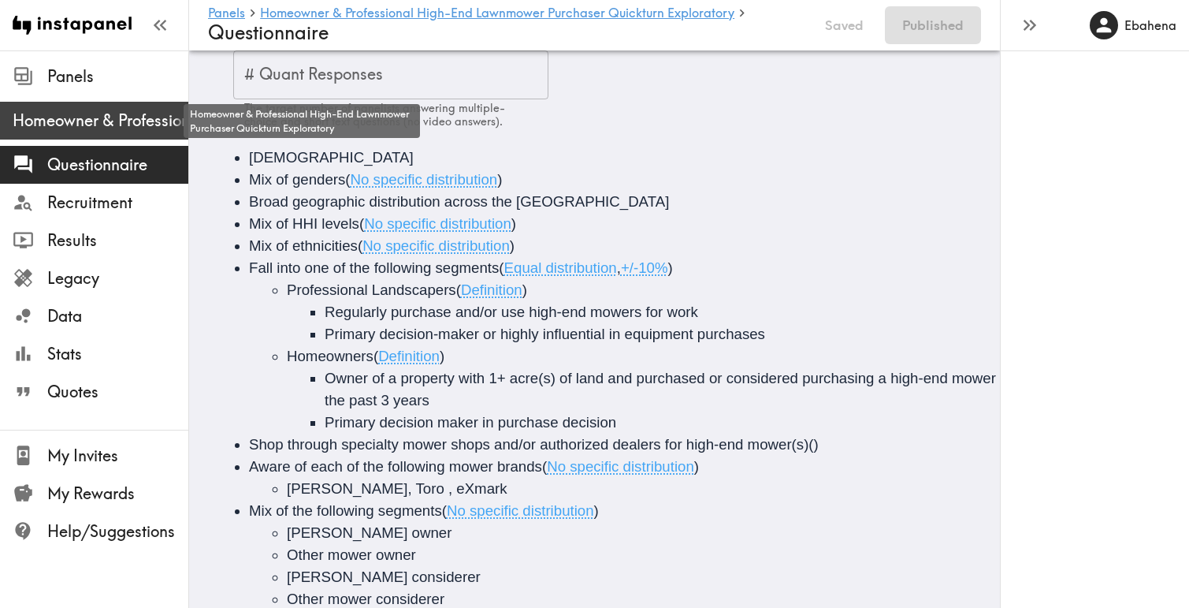
click at [89, 118] on span "Homeowner & Professional High-End Lawnmower Purchaser Quickturn Exploratory" at bounding box center [101, 121] width 176 height 22
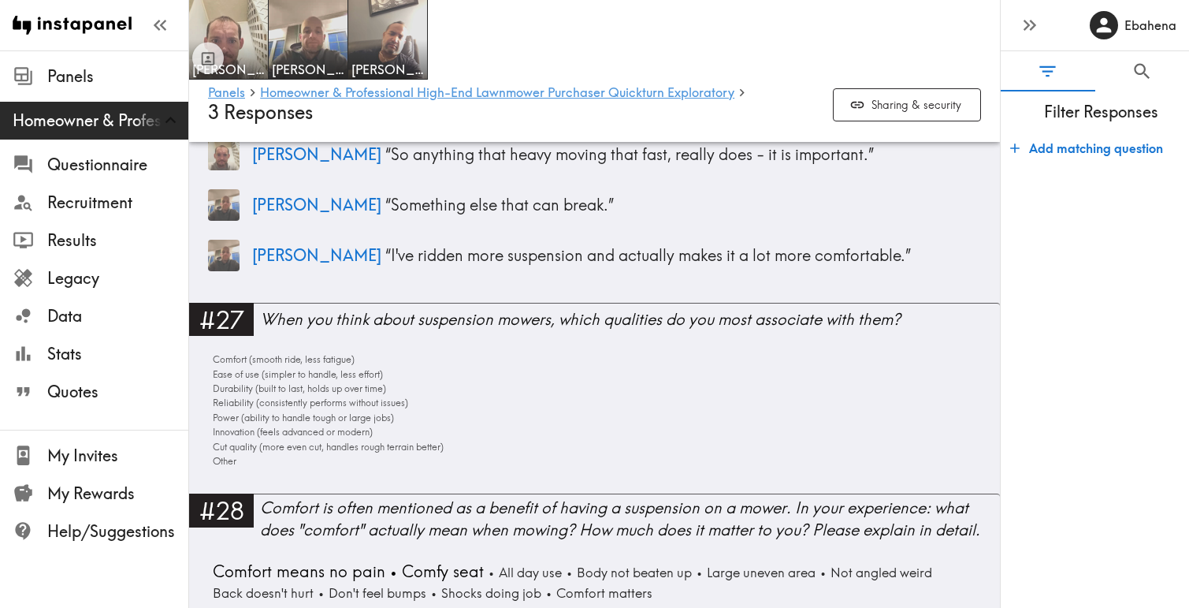
scroll to position [7056, 0]
